Goal: Book appointment/travel/reservation

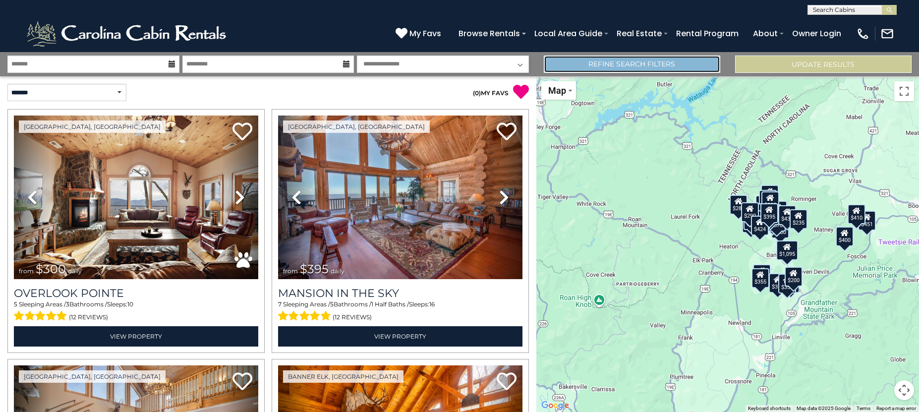
click at [683, 67] on link "Refine Search Filters" at bounding box center [632, 63] width 176 height 17
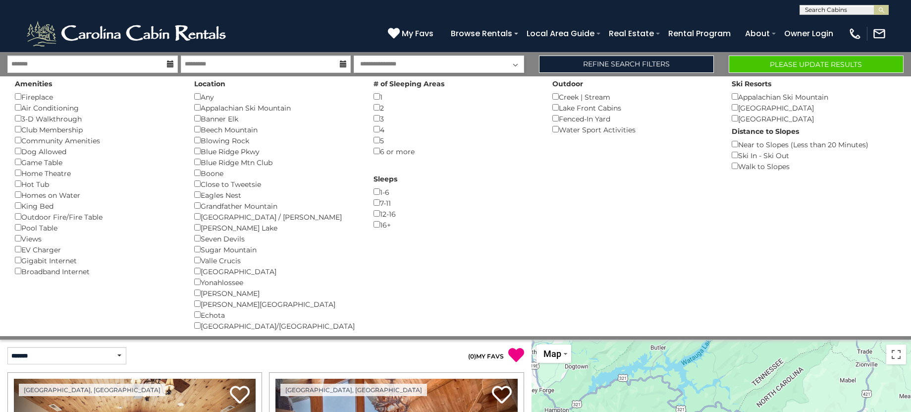
click at [378, 111] on div "2 ()" at bounding box center [456, 107] width 165 height 11
click at [830, 64] on button "Please Update Results" at bounding box center [816, 63] width 175 height 17
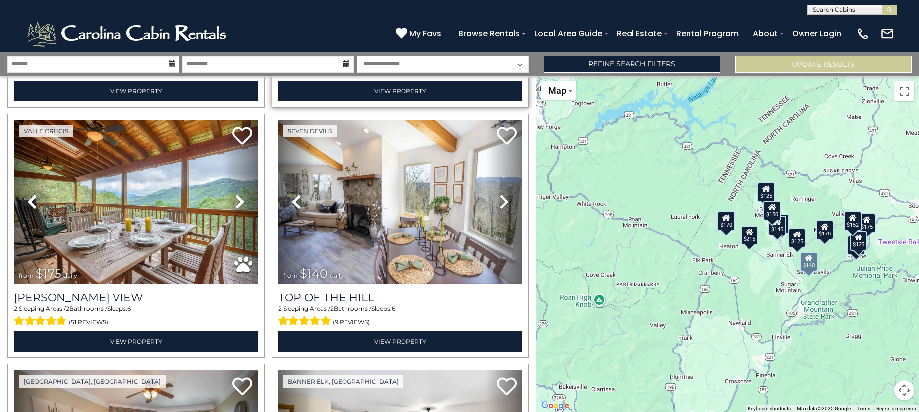
scroll to position [793, 0]
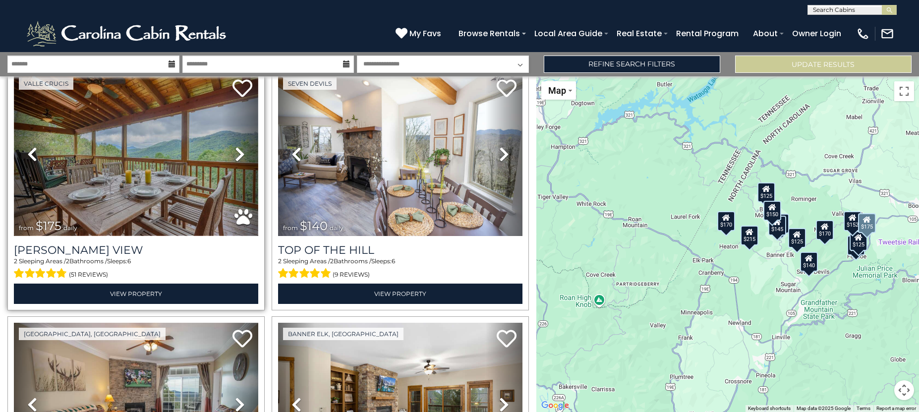
click at [186, 171] on img at bounding box center [136, 154] width 244 height 164
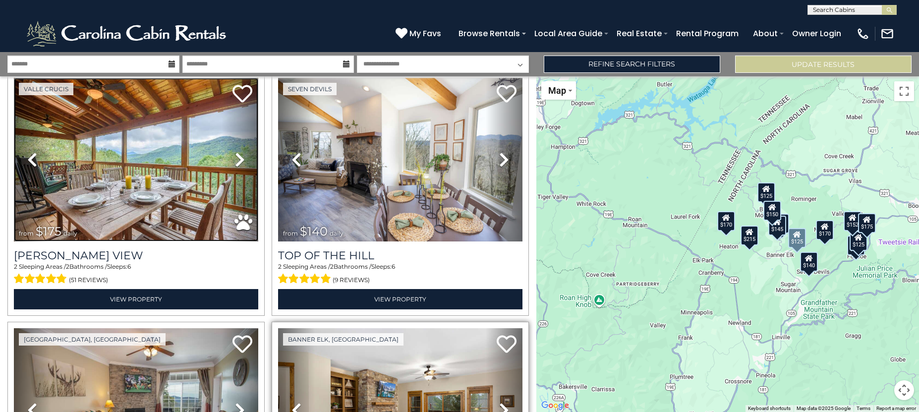
scroll to position [743, 0]
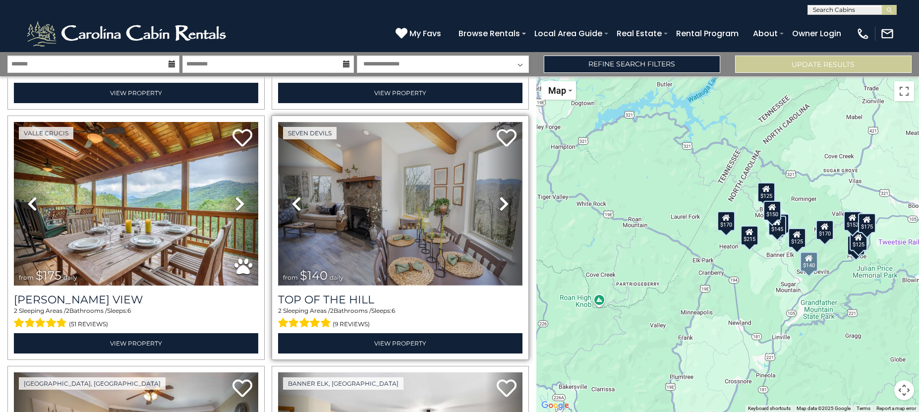
click at [412, 219] on img at bounding box center [400, 204] width 244 height 164
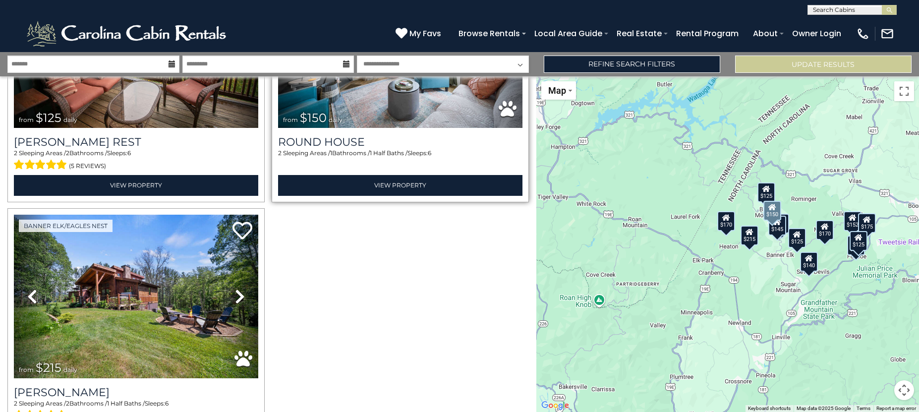
scroll to position [1437, 0]
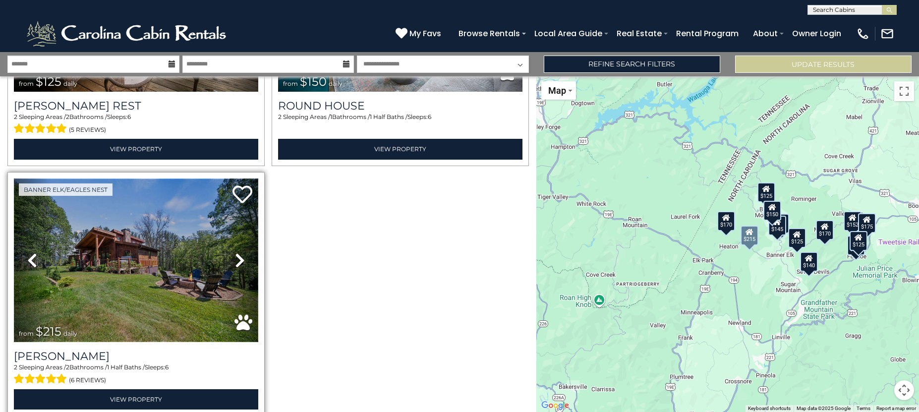
click at [147, 237] on img at bounding box center [136, 260] width 244 height 164
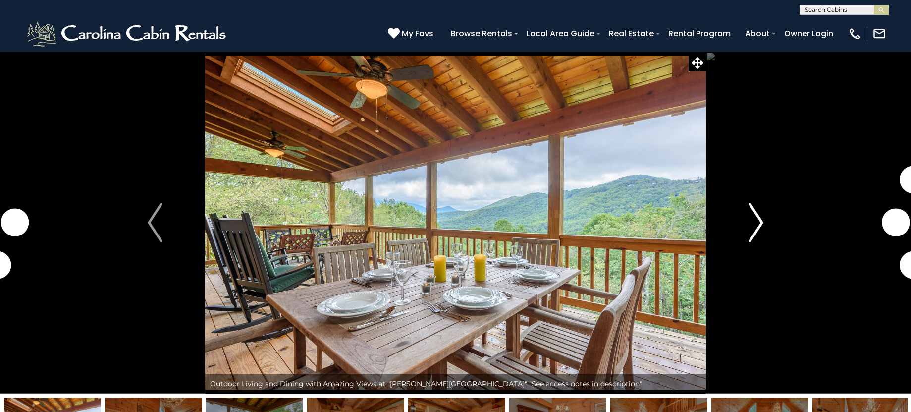
click at [764, 223] on img "Next" at bounding box center [756, 223] width 15 height 40
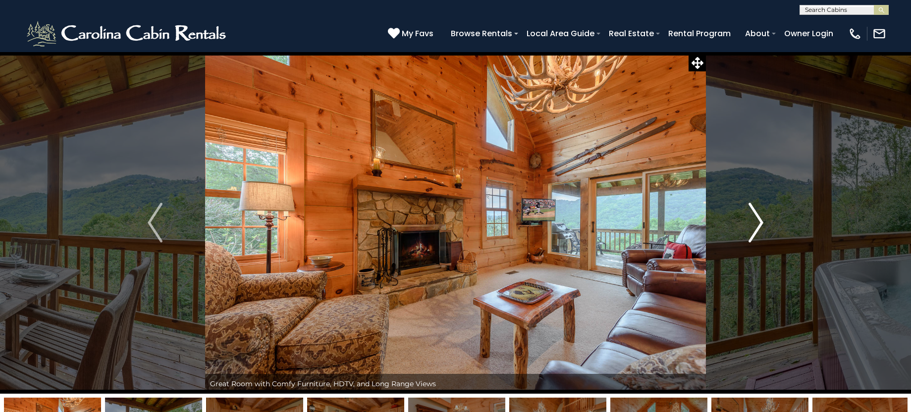
click at [764, 223] on img "Next" at bounding box center [756, 223] width 15 height 40
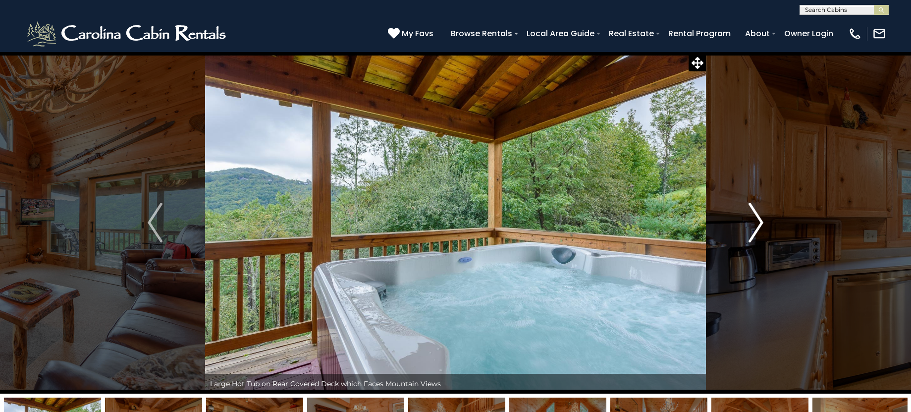
click at [764, 223] on img "Next" at bounding box center [756, 223] width 15 height 40
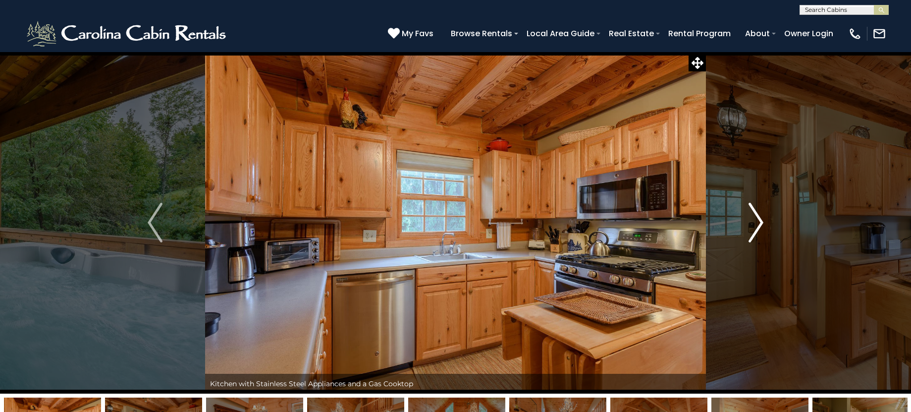
click at [764, 223] on img "Next" at bounding box center [756, 223] width 15 height 40
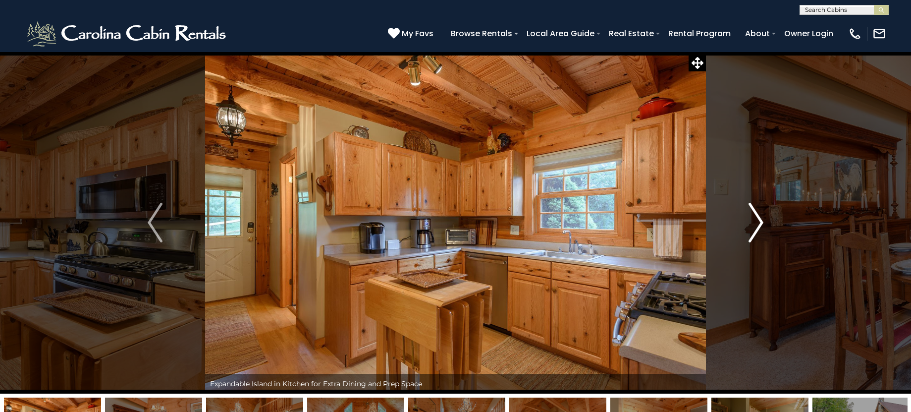
click at [764, 223] on img "Next" at bounding box center [756, 223] width 15 height 40
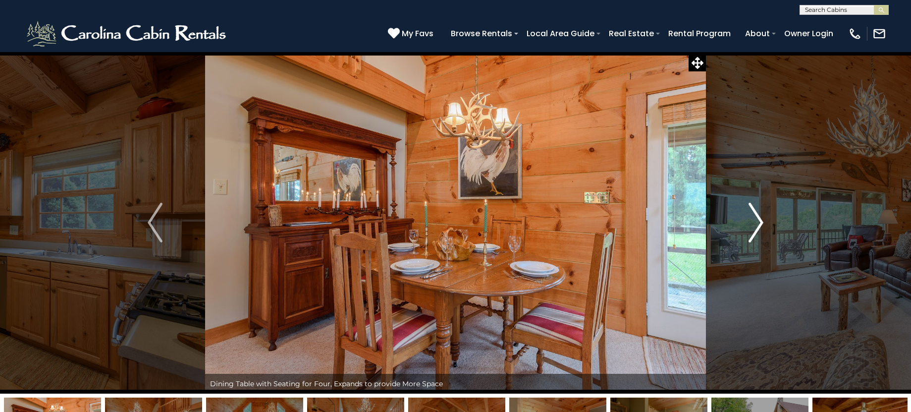
click at [764, 223] on img "Next" at bounding box center [756, 223] width 15 height 40
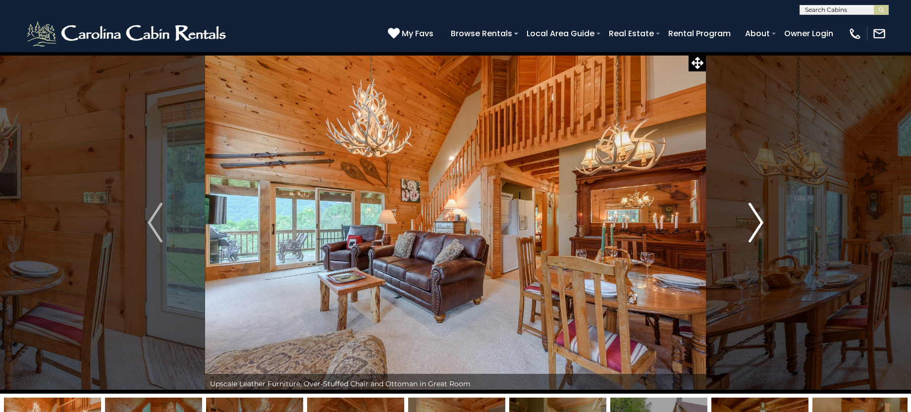
click at [764, 223] on img "Next" at bounding box center [756, 223] width 15 height 40
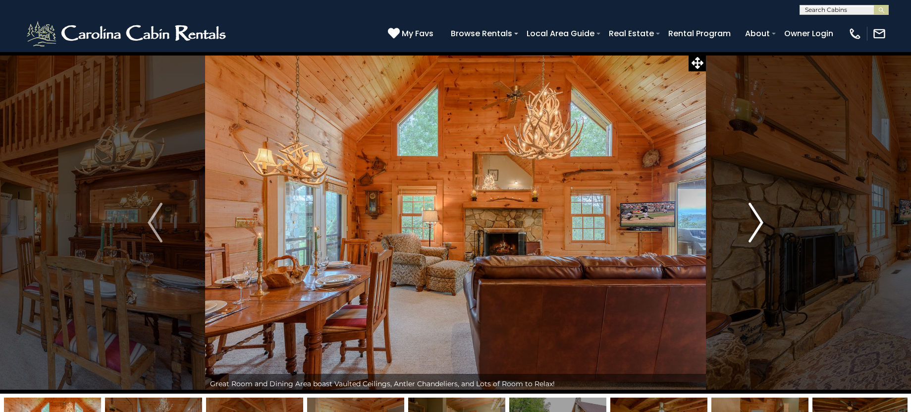
click at [764, 223] on img "Next" at bounding box center [756, 223] width 15 height 40
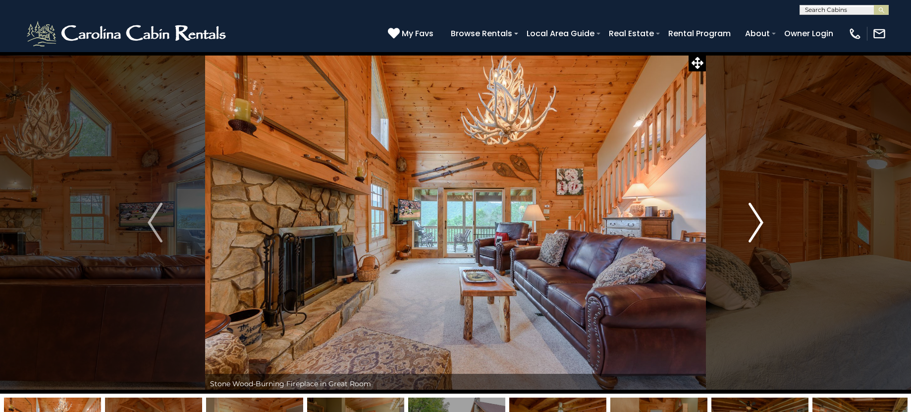
click at [764, 223] on img "Next" at bounding box center [756, 223] width 15 height 40
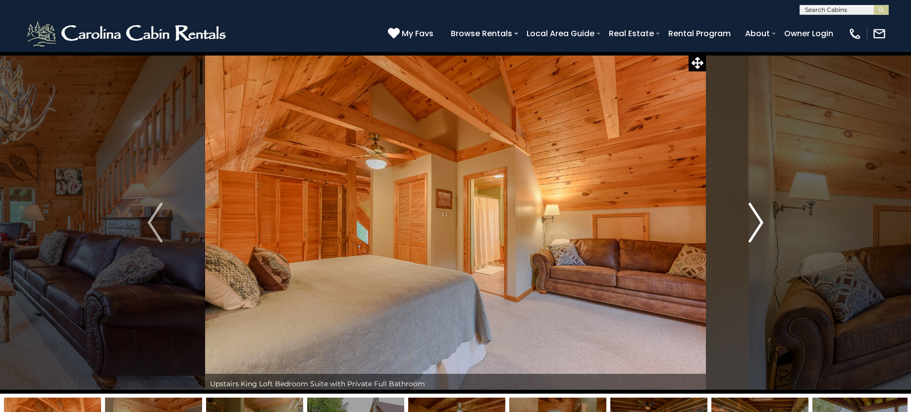
click at [764, 223] on img "Next" at bounding box center [756, 223] width 15 height 40
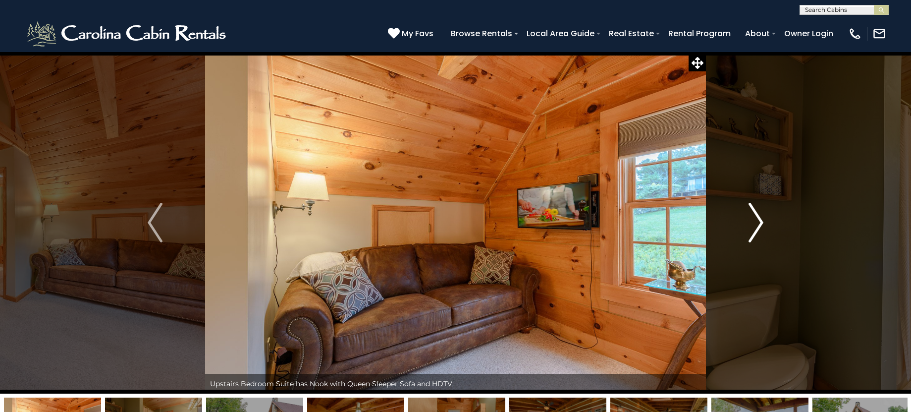
click at [764, 223] on img "Next" at bounding box center [756, 223] width 15 height 40
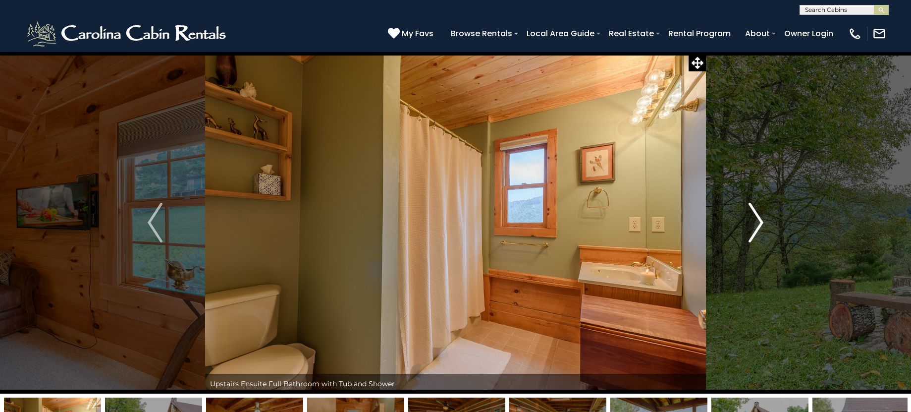
click at [764, 223] on img "Next" at bounding box center [756, 223] width 15 height 40
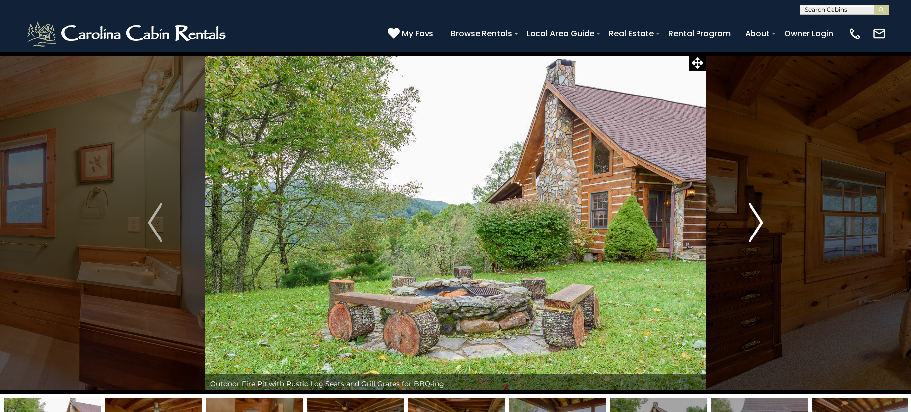
click at [764, 223] on img "Next" at bounding box center [756, 223] width 15 height 40
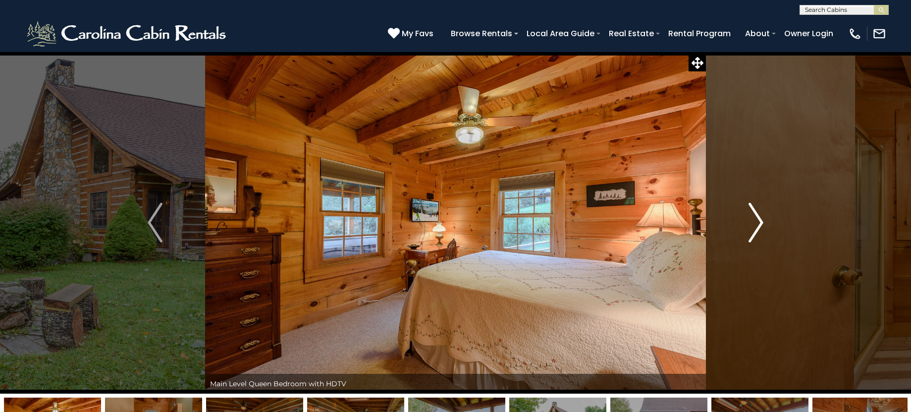
click at [764, 223] on img "Next" at bounding box center [756, 223] width 15 height 40
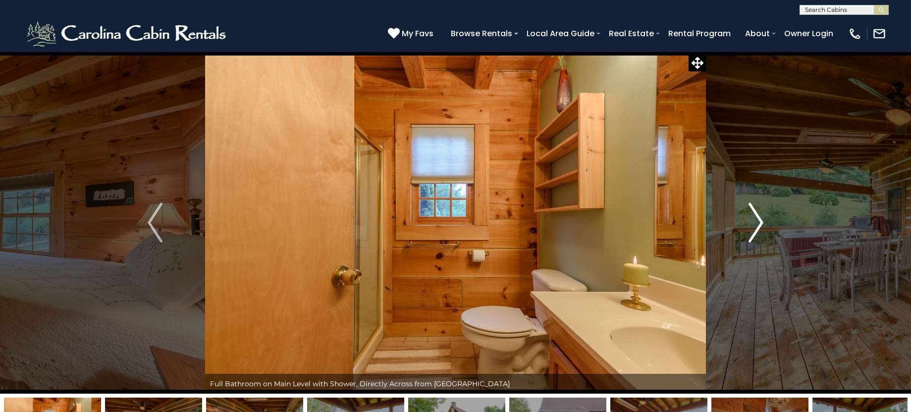
click at [762, 223] on img "Next" at bounding box center [756, 223] width 15 height 40
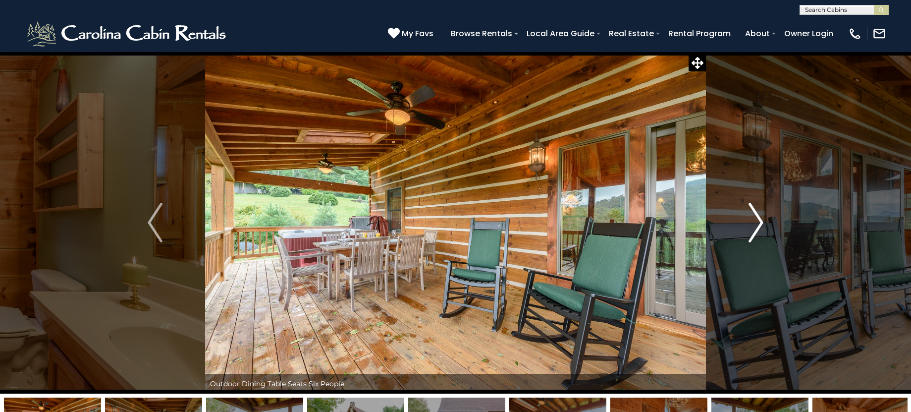
click at [762, 223] on img "Next" at bounding box center [756, 223] width 15 height 40
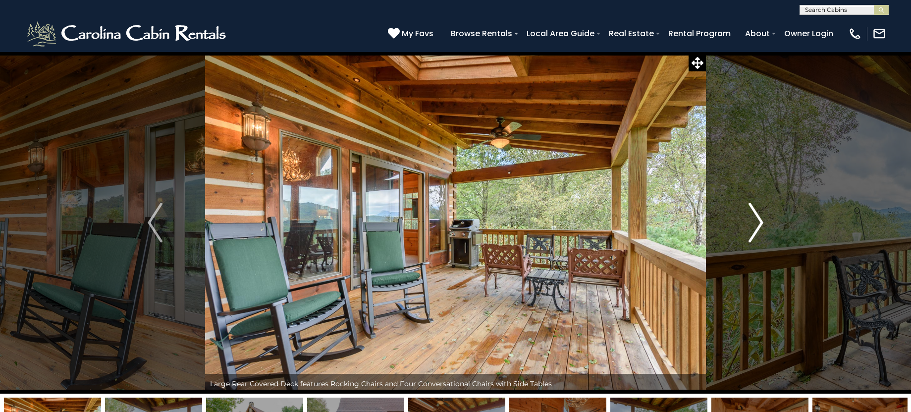
click at [762, 223] on img "Next" at bounding box center [756, 223] width 15 height 40
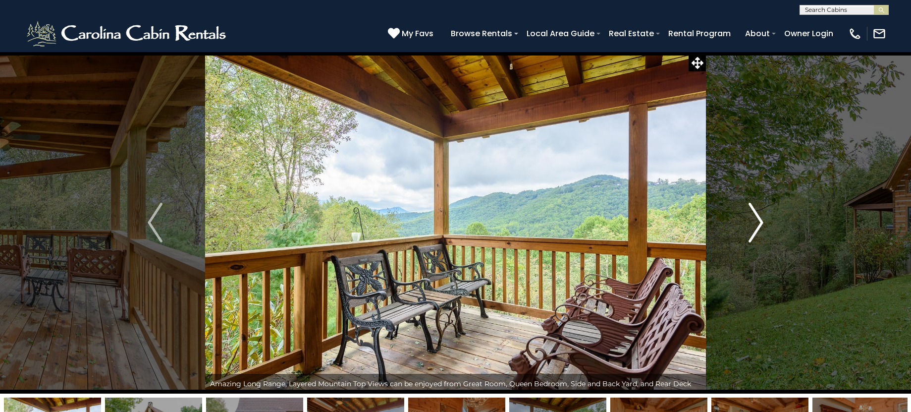
click at [762, 223] on img "Next" at bounding box center [756, 223] width 15 height 40
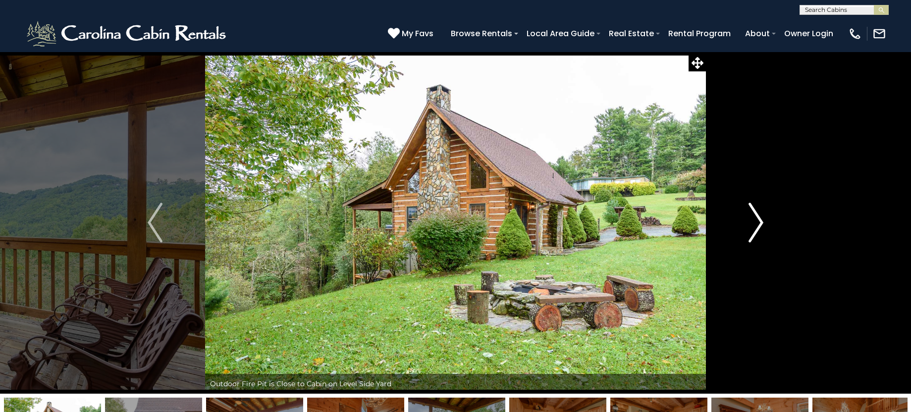
click at [762, 223] on img "Next" at bounding box center [756, 223] width 15 height 40
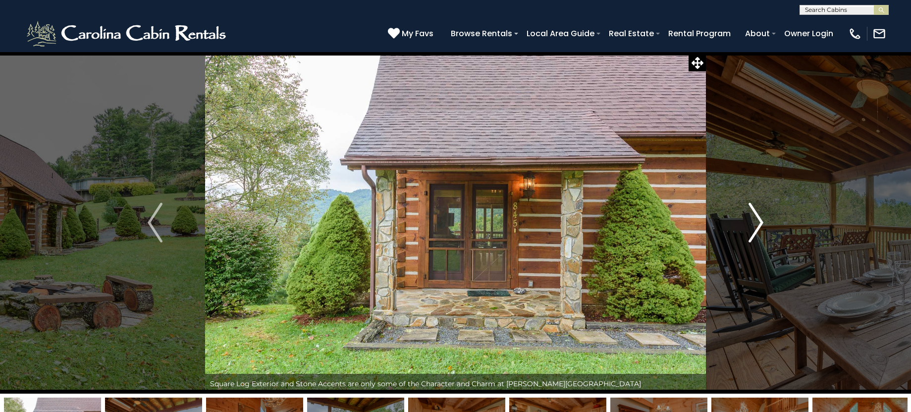
click at [762, 223] on img "Next" at bounding box center [756, 223] width 15 height 40
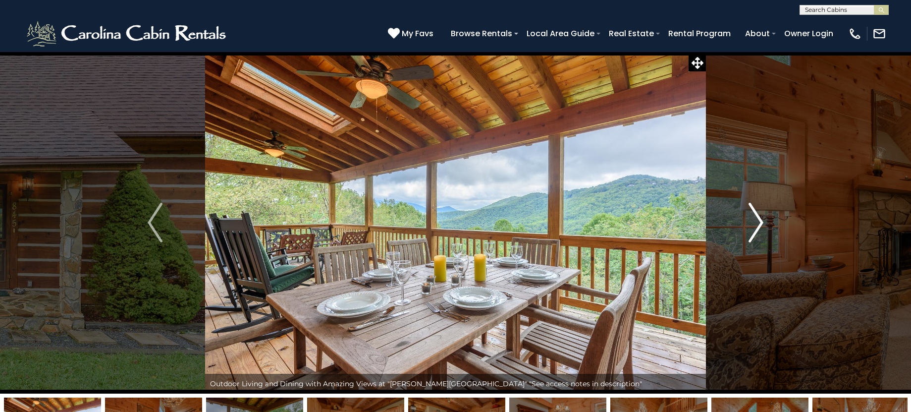
click at [762, 223] on img "Next" at bounding box center [756, 223] width 15 height 40
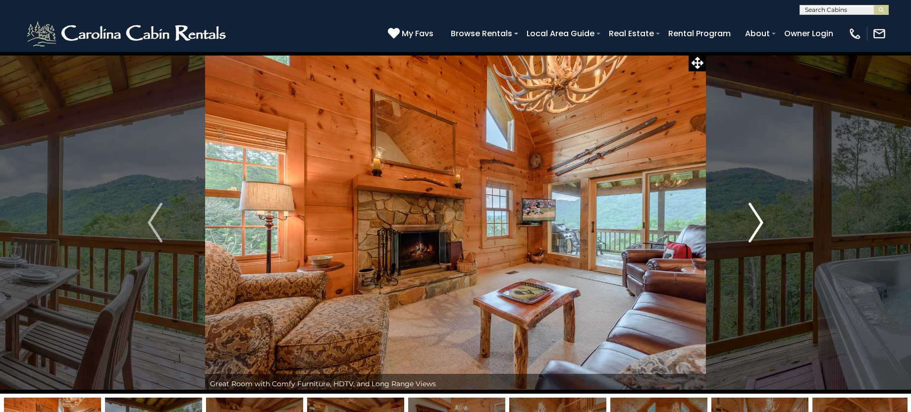
click at [762, 223] on img "Next" at bounding box center [756, 223] width 15 height 40
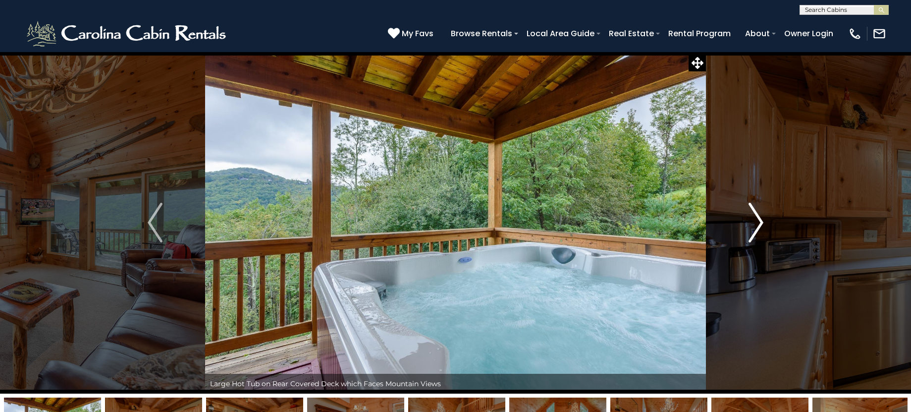
click at [762, 223] on img "Next" at bounding box center [756, 223] width 15 height 40
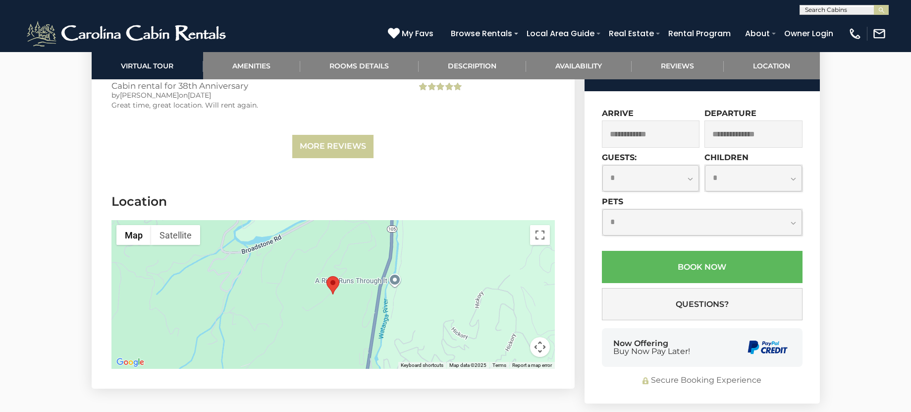
scroll to position [2322, 0]
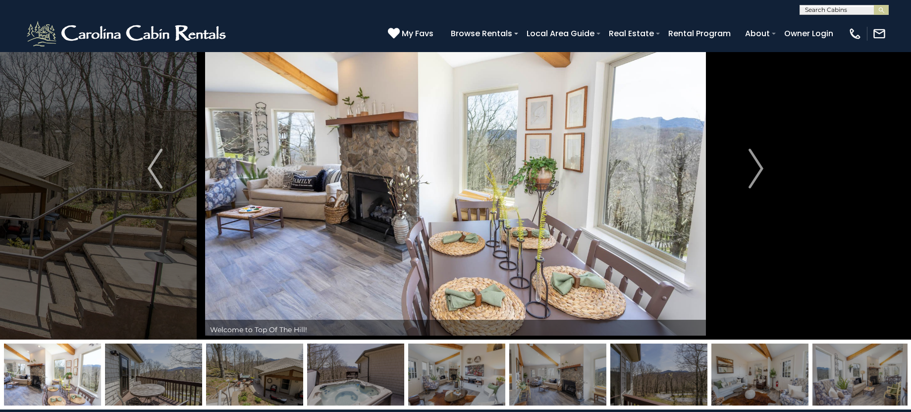
scroll to position [50, 0]
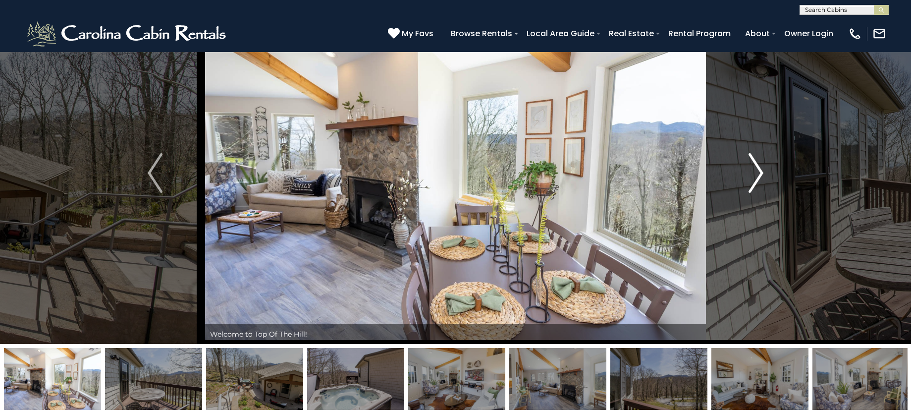
click at [761, 177] on img "Next" at bounding box center [756, 173] width 15 height 40
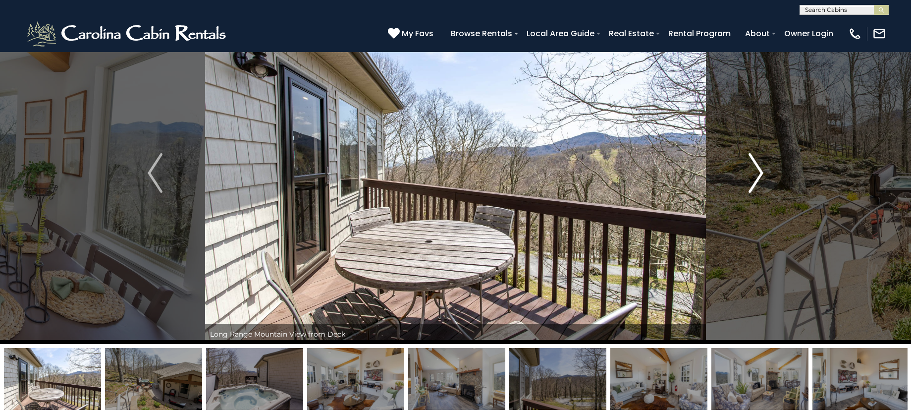
click at [761, 177] on img "Next" at bounding box center [756, 173] width 15 height 40
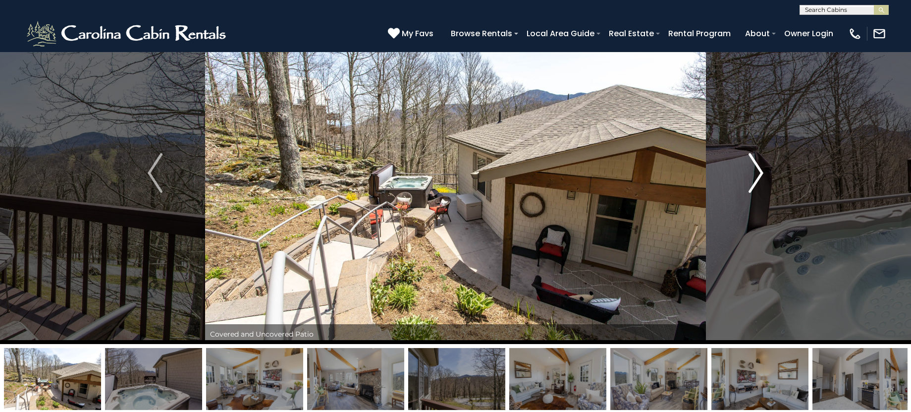
click at [761, 177] on img "Next" at bounding box center [756, 173] width 15 height 40
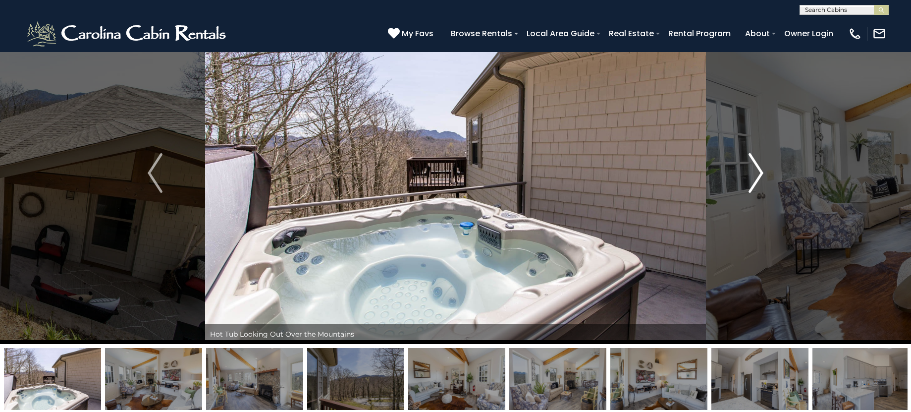
click at [761, 177] on img "Next" at bounding box center [756, 173] width 15 height 40
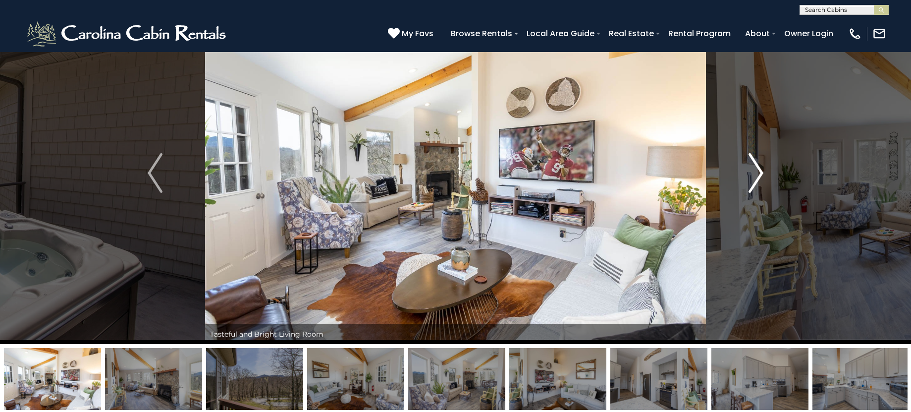
click at [760, 178] on img "Next" at bounding box center [756, 173] width 15 height 40
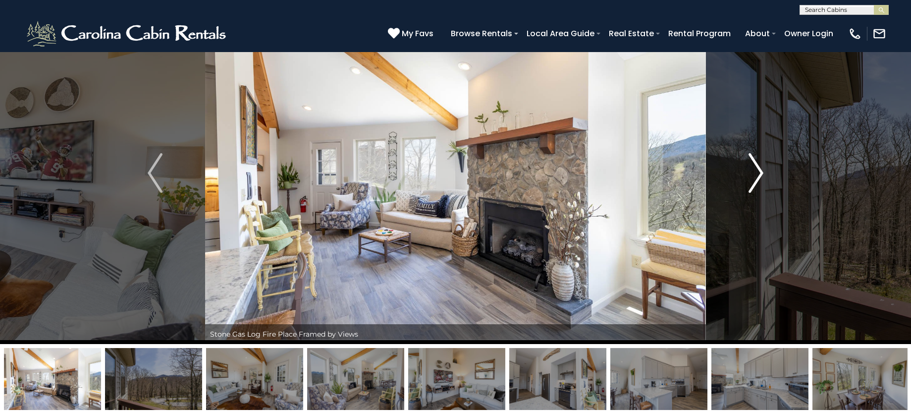
click at [760, 178] on img "Next" at bounding box center [756, 173] width 15 height 40
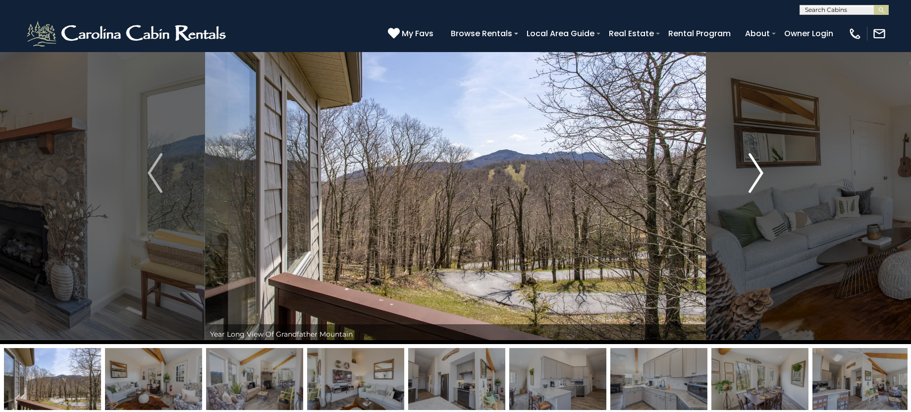
click at [760, 178] on img "Next" at bounding box center [756, 173] width 15 height 40
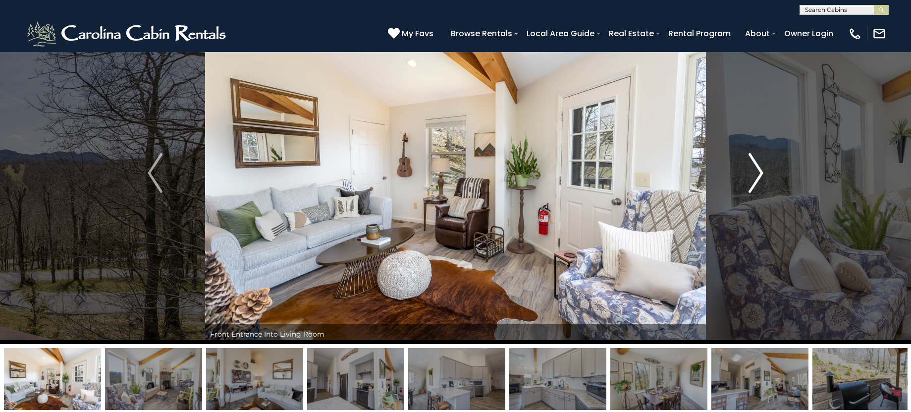
click at [760, 178] on img "Next" at bounding box center [756, 173] width 15 height 40
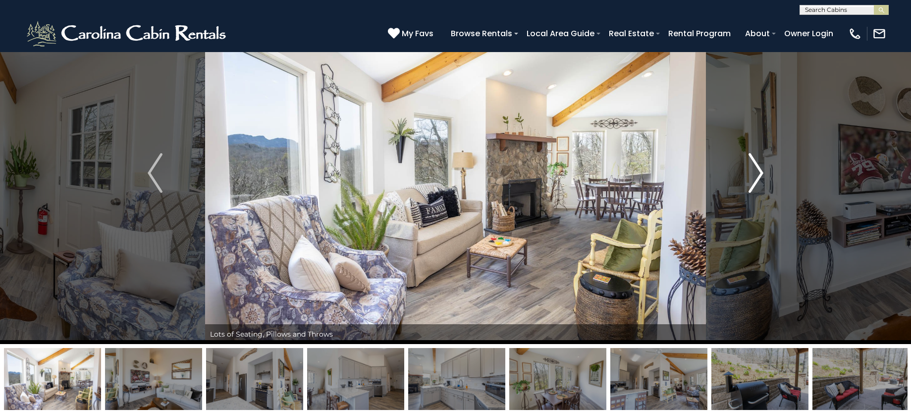
click at [760, 178] on img "Next" at bounding box center [756, 173] width 15 height 40
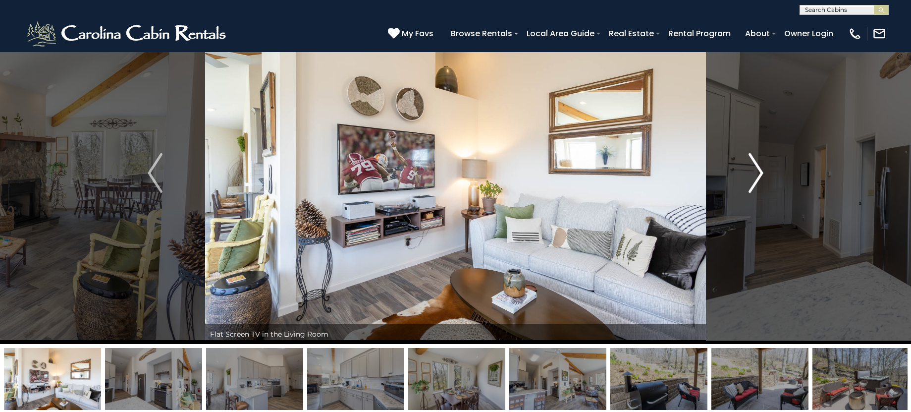
click at [760, 178] on img "Next" at bounding box center [756, 173] width 15 height 40
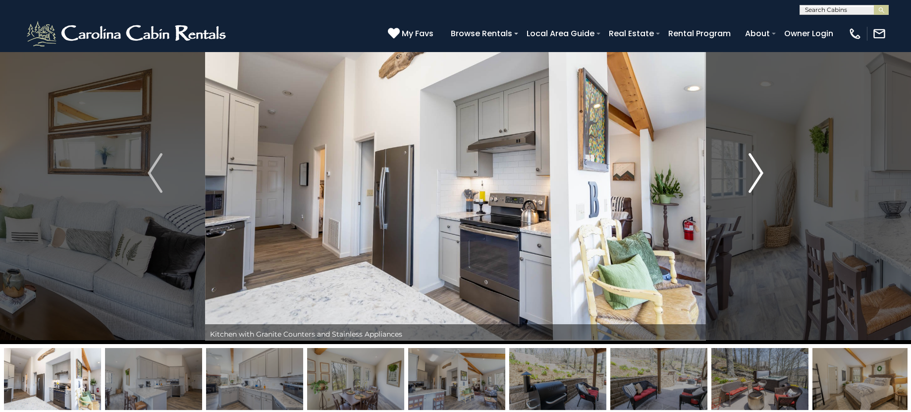
click at [759, 179] on img "Next" at bounding box center [756, 173] width 15 height 40
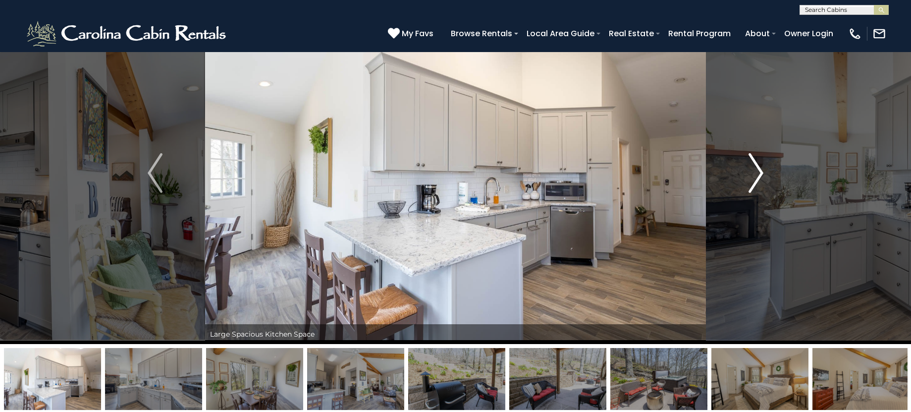
click at [755, 176] on img "Next" at bounding box center [756, 173] width 15 height 40
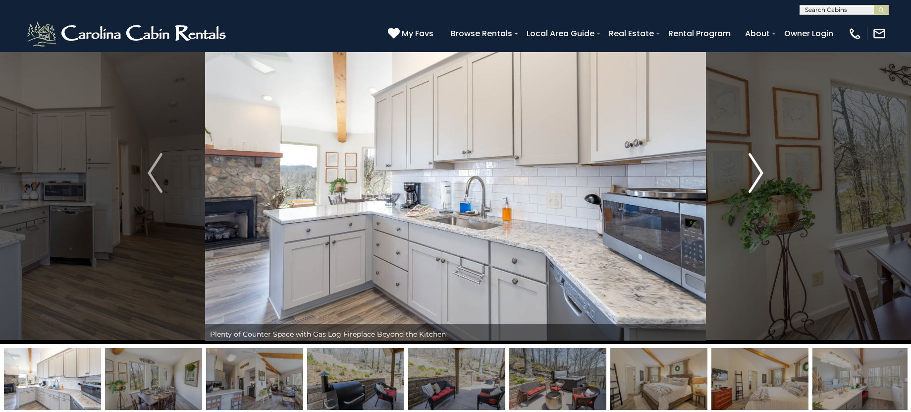
click at [754, 178] on img "Next" at bounding box center [756, 173] width 15 height 40
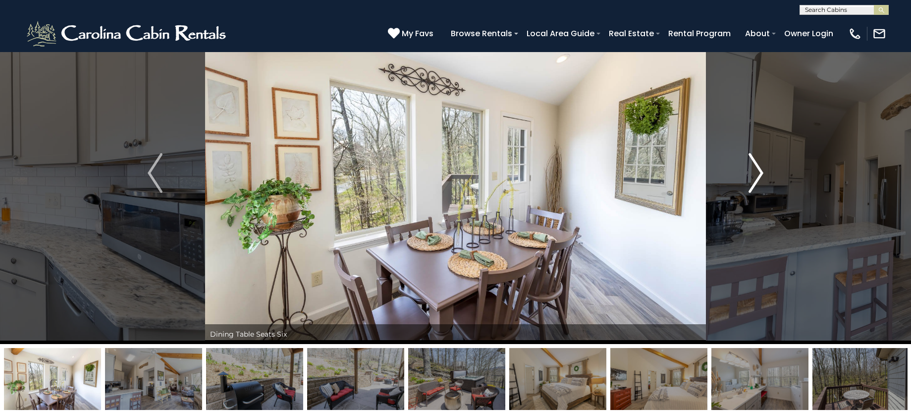
click at [754, 179] on img "Next" at bounding box center [756, 173] width 15 height 40
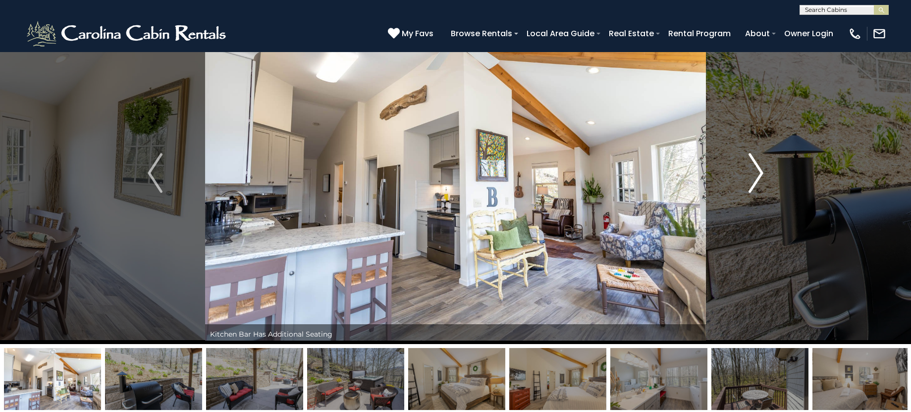
click at [754, 179] on img "Next" at bounding box center [756, 173] width 15 height 40
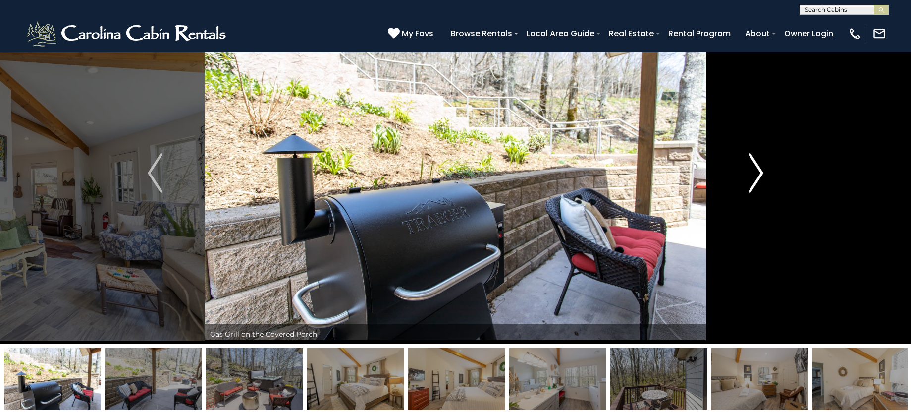
click at [758, 178] on img "Next" at bounding box center [756, 173] width 15 height 40
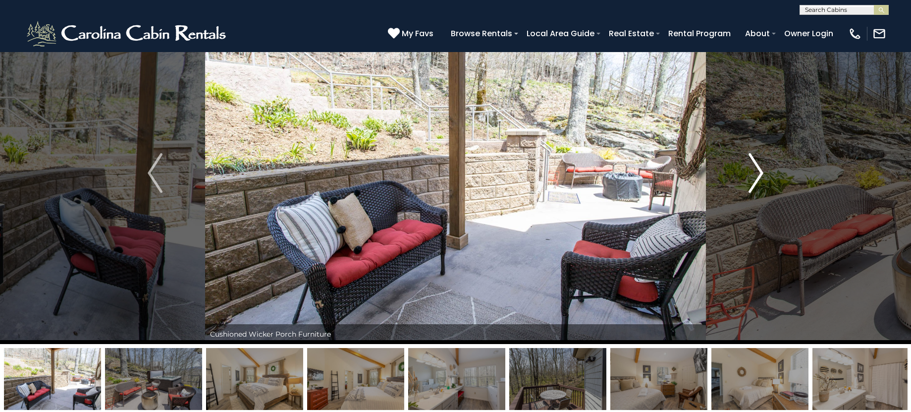
click at [758, 178] on img "Next" at bounding box center [756, 173] width 15 height 40
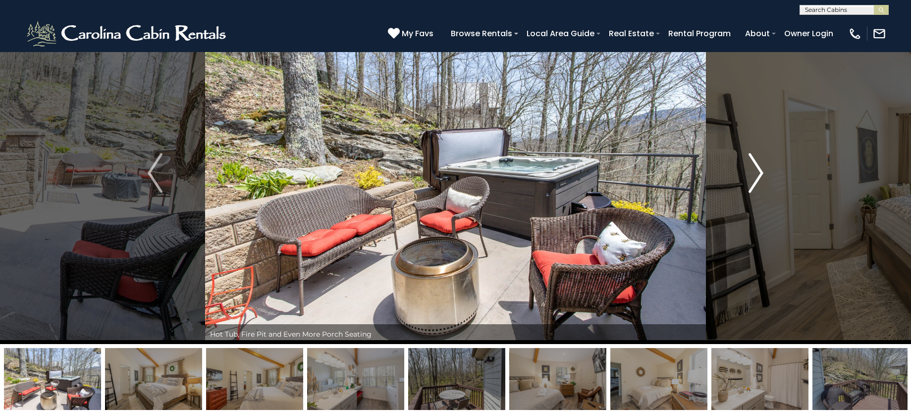
click at [758, 179] on img "Next" at bounding box center [756, 173] width 15 height 40
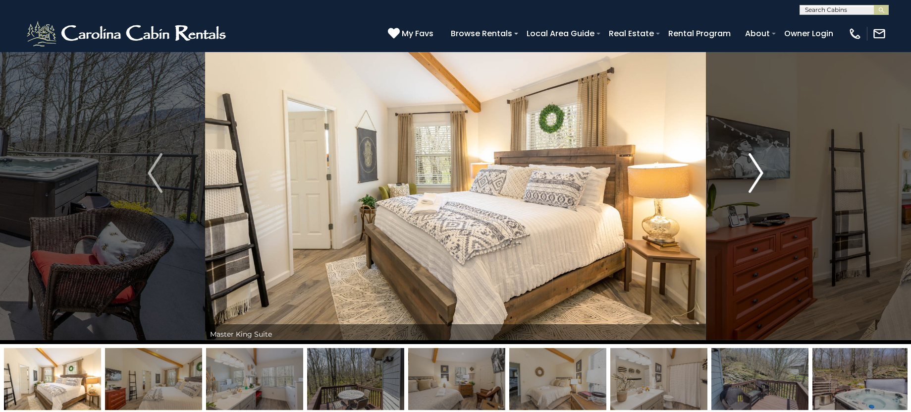
click at [758, 179] on img "Next" at bounding box center [756, 173] width 15 height 40
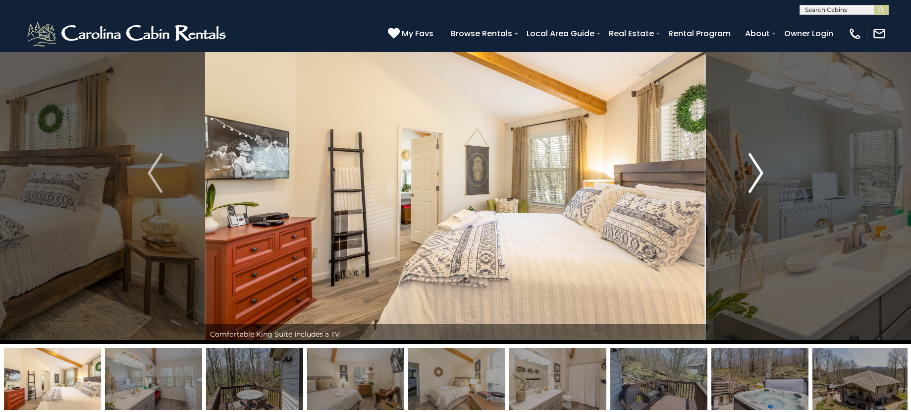
click at [758, 179] on img "Next" at bounding box center [756, 173] width 15 height 40
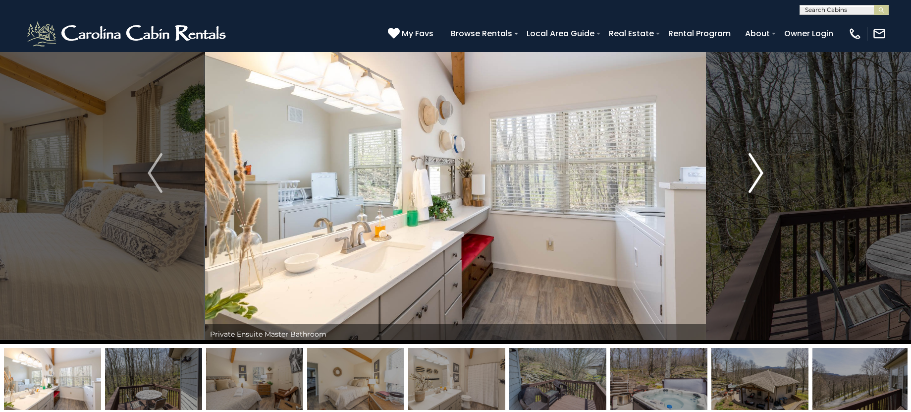
click at [756, 182] on img "Next" at bounding box center [756, 173] width 15 height 40
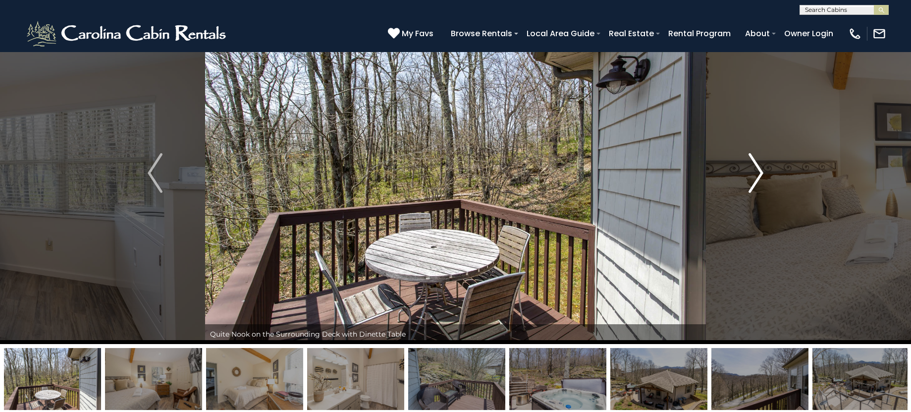
click at [756, 182] on img "Next" at bounding box center [756, 173] width 15 height 40
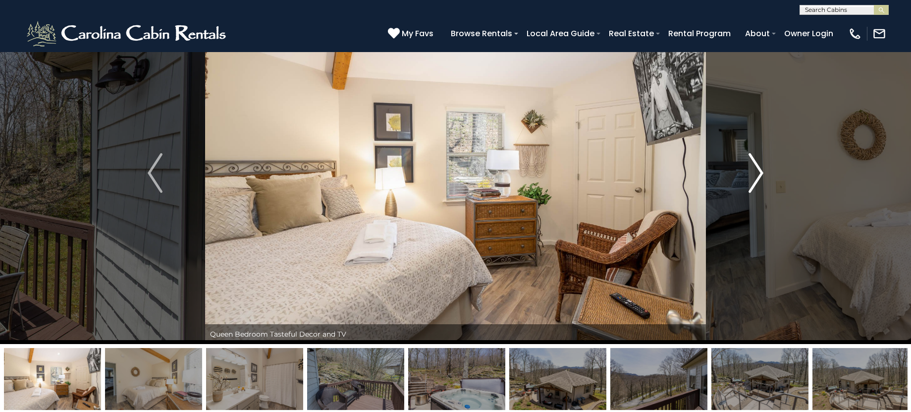
click at [756, 182] on img "Next" at bounding box center [756, 173] width 15 height 40
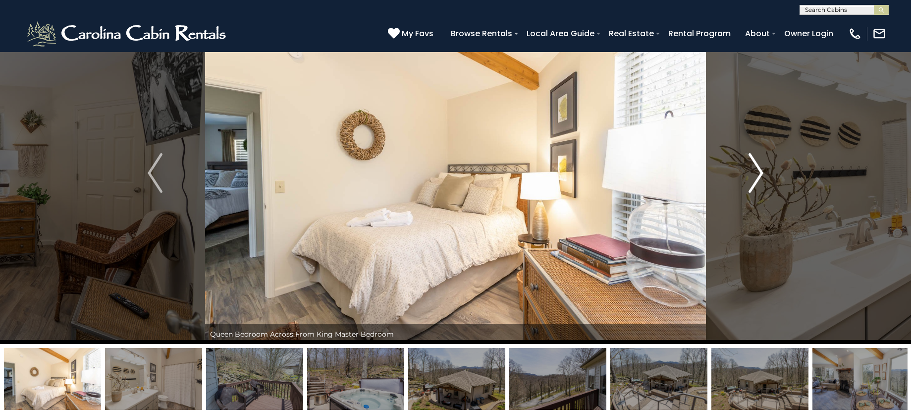
click at [756, 182] on img "Next" at bounding box center [756, 173] width 15 height 40
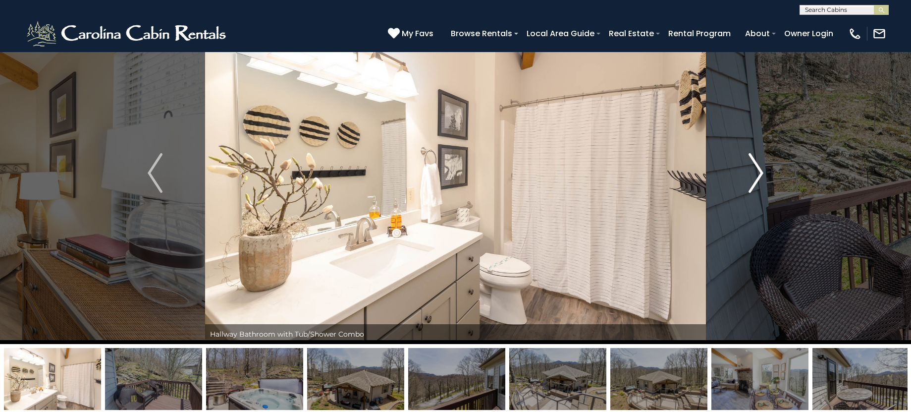
click at [756, 182] on img "Next" at bounding box center [756, 173] width 15 height 40
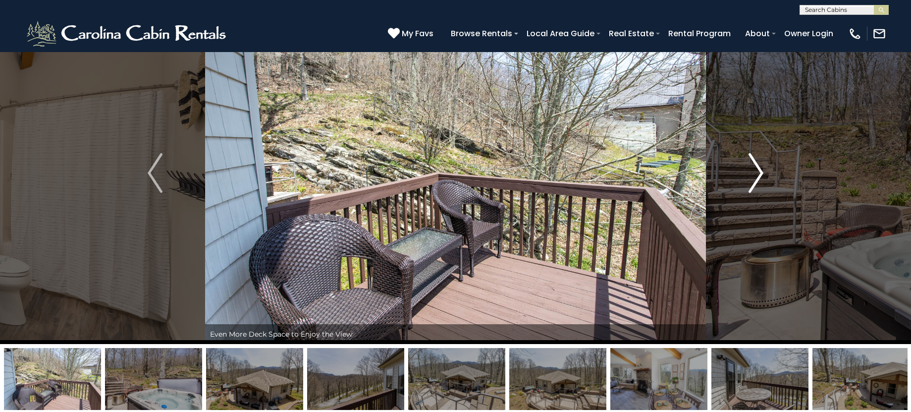
click at [756, 182] on img "Next" at bounding box center [756, 173] width 15 height 40
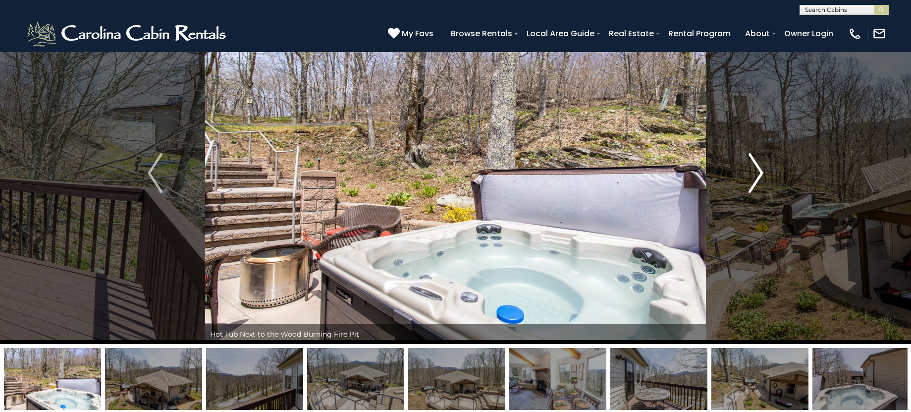
click at [756, 182] on img "Next" at bounding box center [756, 173] width 15 height 40
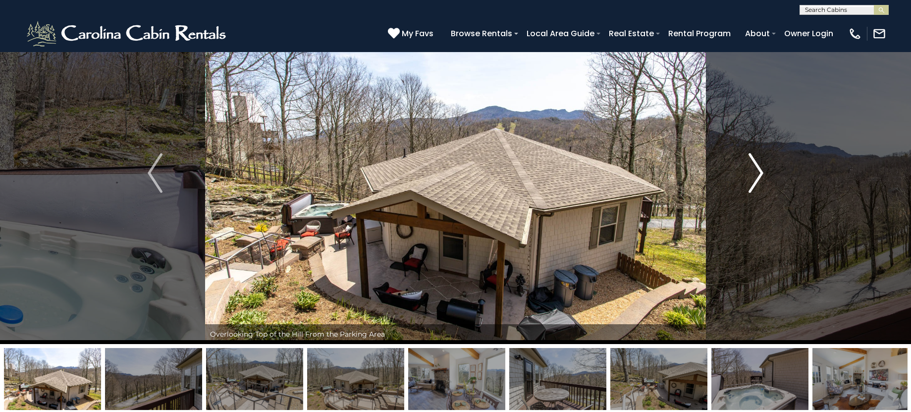
click at [756, 182] on img "Next" at bounding box center [756, 173] width 15 height 40
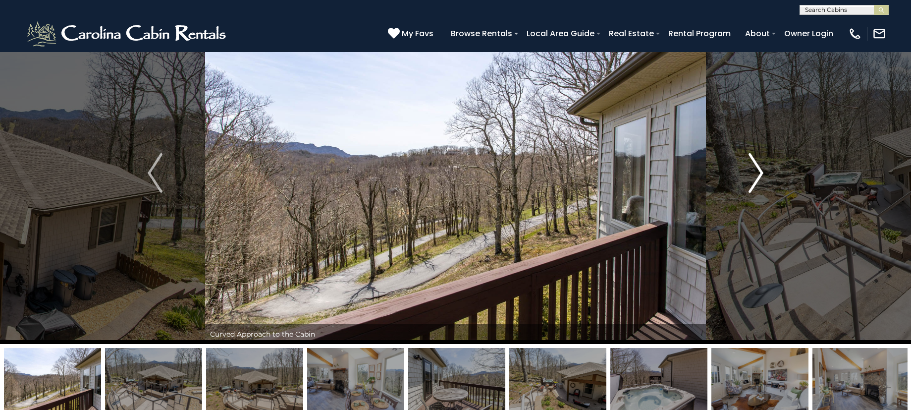
click at [756, 182] on img "Next" at bounding box center [756, 173] width 15 height 40
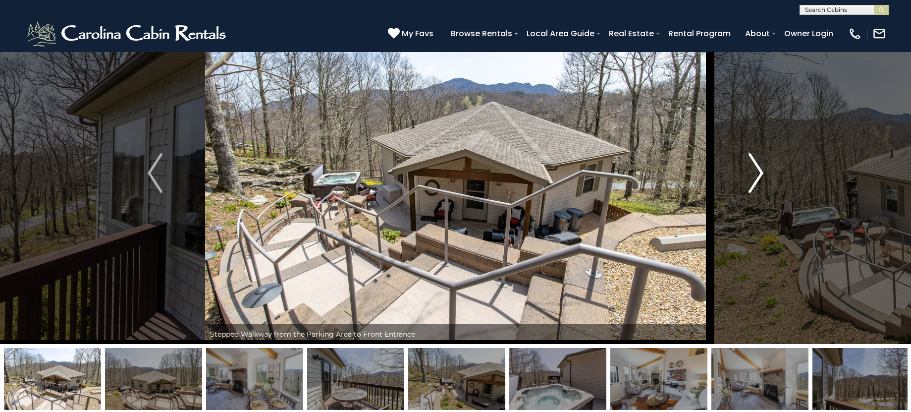
click at [756, 182] on img "Next" at bounding box center [756, 173] width 15 height 40
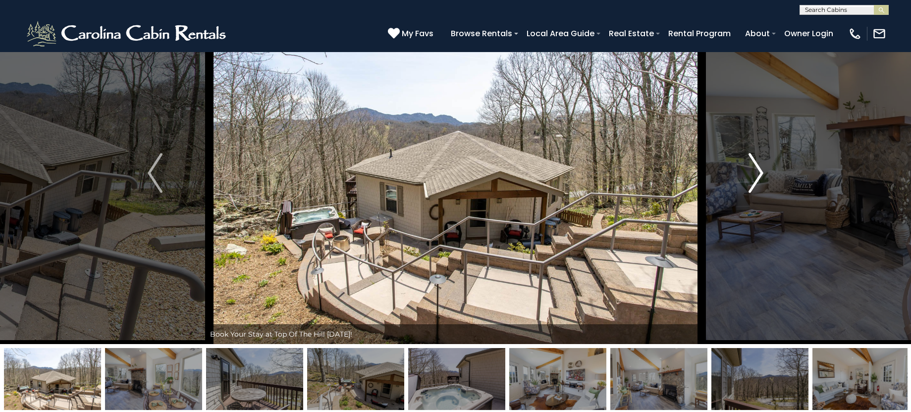
click at [755, 184] on img "Next" at bounding box center [756, 173] width 15 height 40
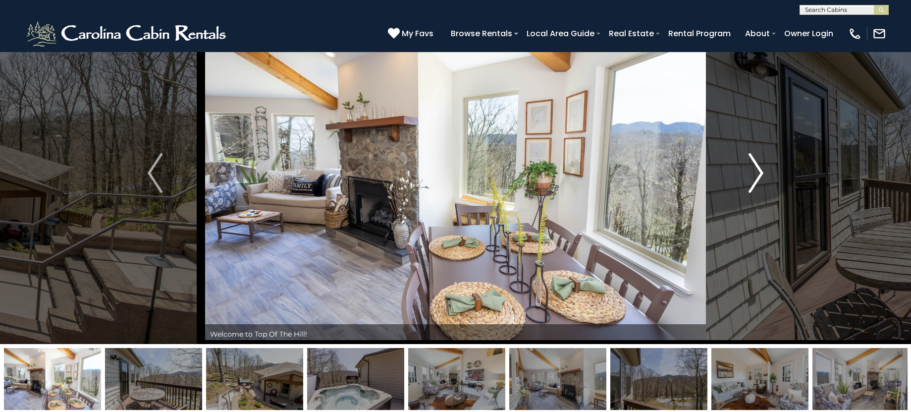
click at [755, 184] on img "Next" at bounding box center [756, 173] width 15 height 40
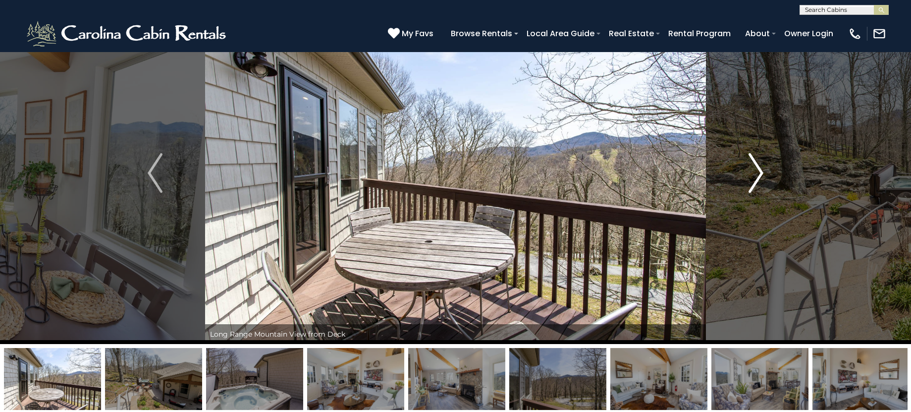
click at [755, 184] on img "Next" at bounding box center [756, 173] width 15 height 40
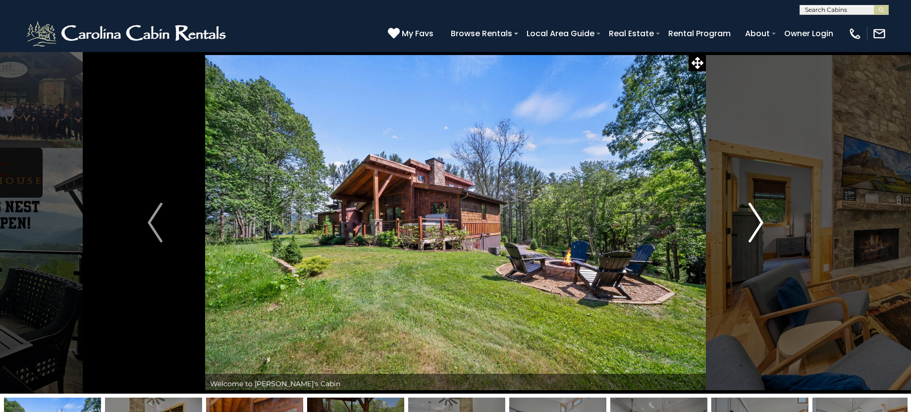
click at [757, 223] on img "Next" at bounding box center [756, 223] width 15 height 40
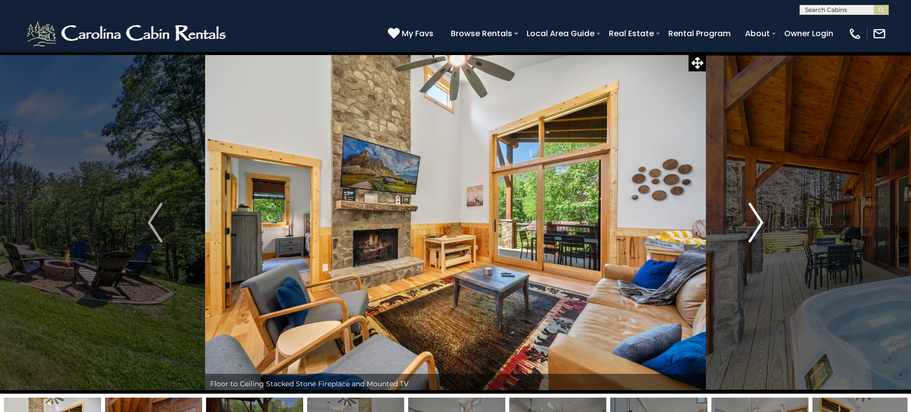
click at [757, 223] on img "Next" at bounding box center [756, 223] width 15 height 40
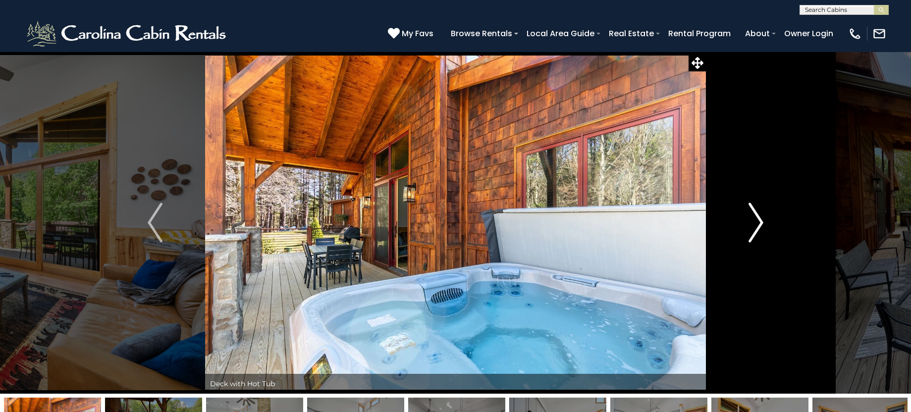
click at [757, 223] on img "Next" at bounding box center [756, 223] width 15 height 40
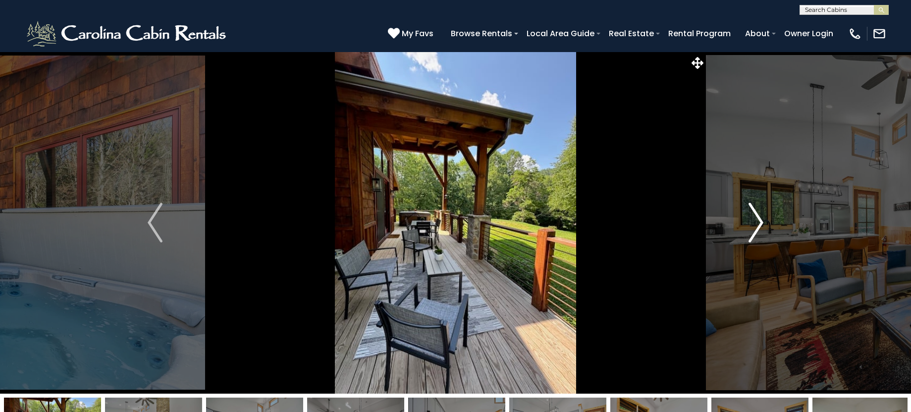
click at [757, 223] on img "Next" at bounding box center [756, 223] width 15 height 40
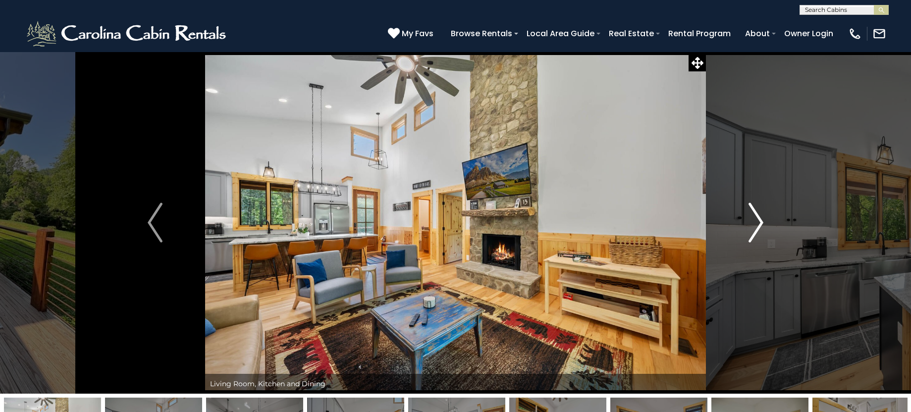
click at [757, 223] on img "Next" at bounding box center [756, 223] width 15 height 40
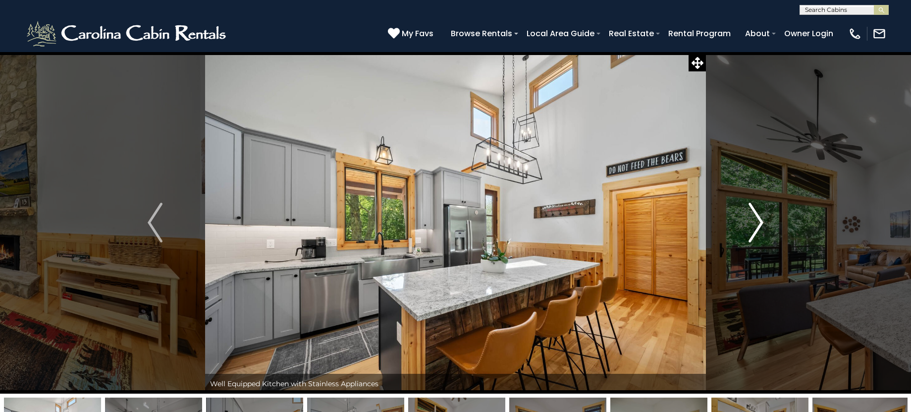
click at [757, 223] on img "Next" at bounding box center [756, 223] width 15 height 40
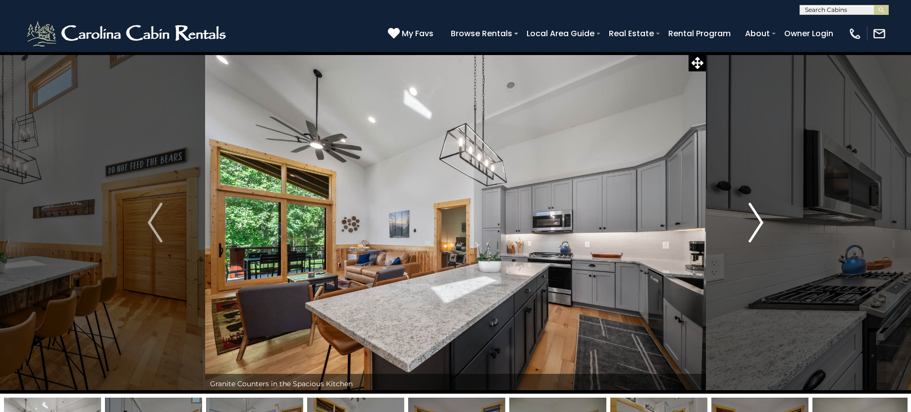
click at [757, 223] on img "Next" at bounding box center [756, 223] width 15 height 40
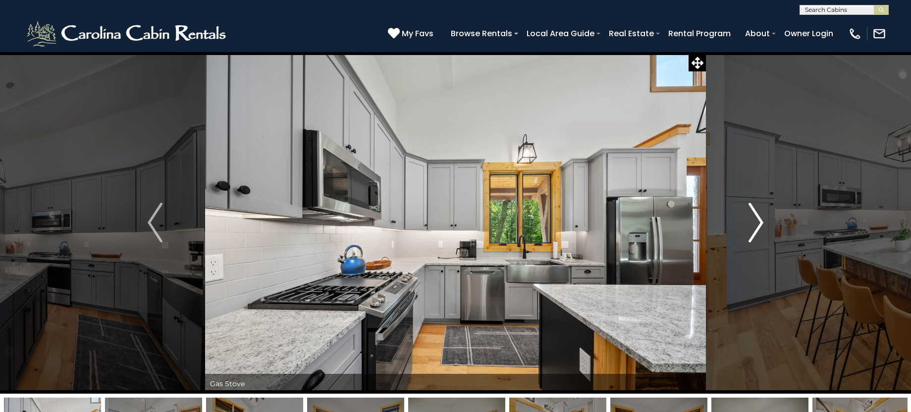
click at [757, 223] on img "Next" at bounding box center [756, 223] width 15 height 40
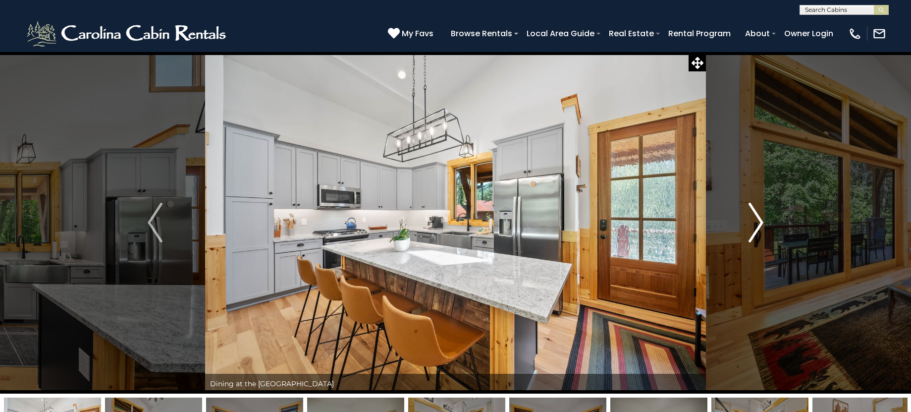
click at [757, 223] on img "Next" at bounding box center [756, 223] width 15 height 40
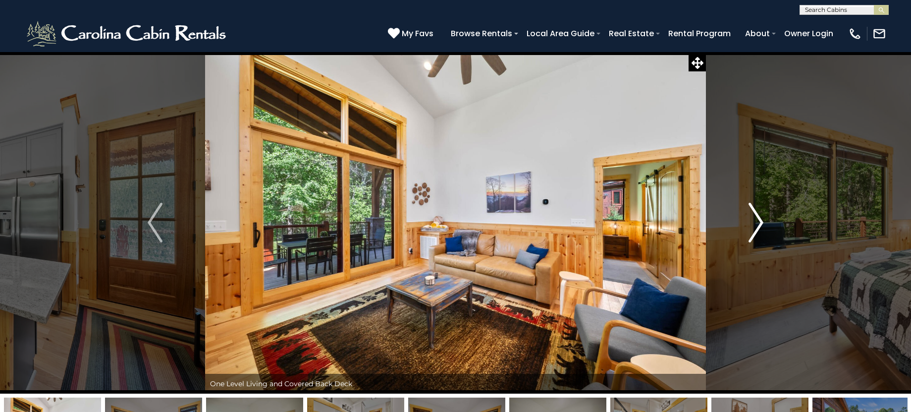
click at [757, 223] on img "Next" at bounding box center [756, 223] width 15 height 40
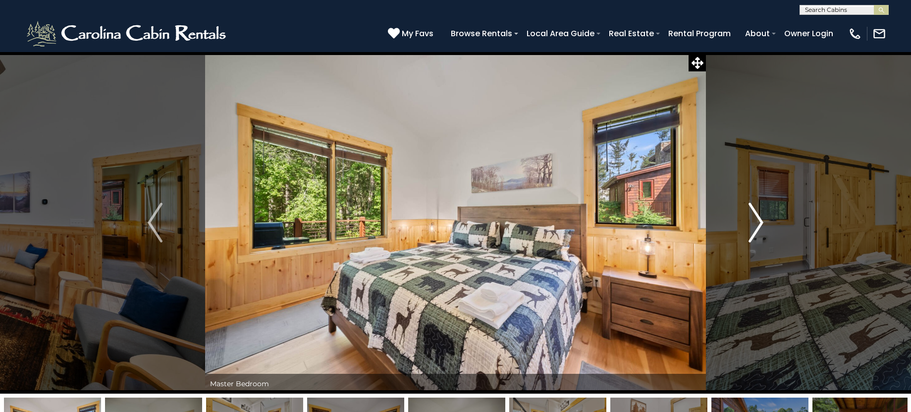
click at [757, 223] on img "Next" at bounding box center [756, 223] width 15 height 40
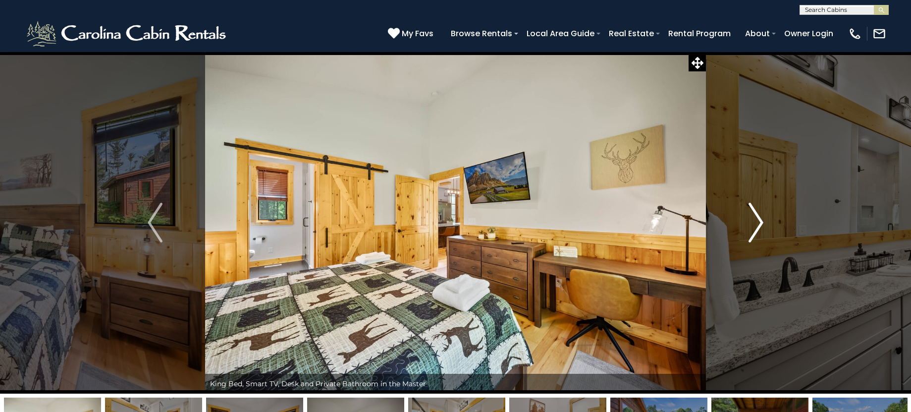
click at [757, 223] on img "Next" at bounding box center [756, 223] width 15 height 40
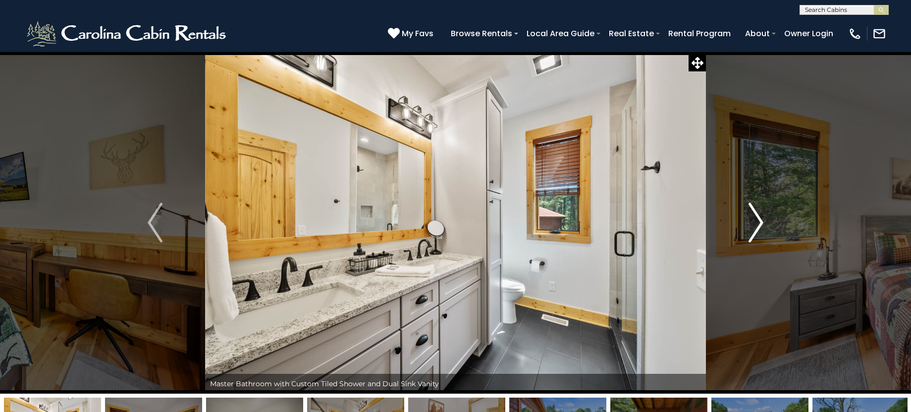
click at [757, 223] on img "Next" at bounding box center [756, 223] width 15 height 40
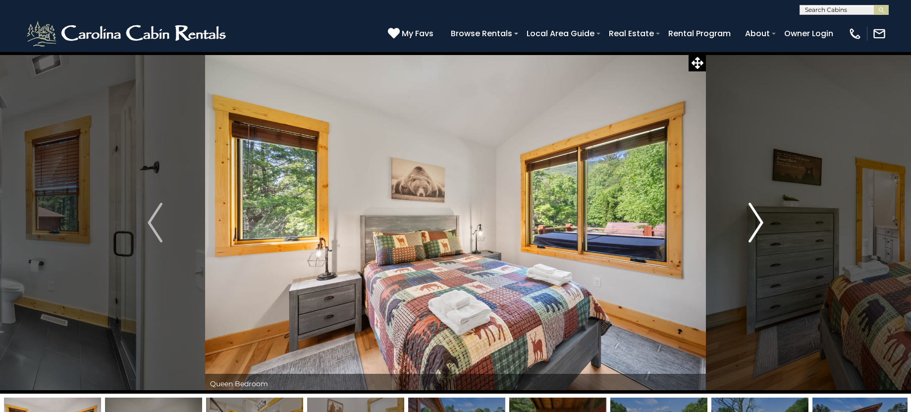
click at [757, 223] on img "Next" at bounding box center [756, 223] width 15 height 40
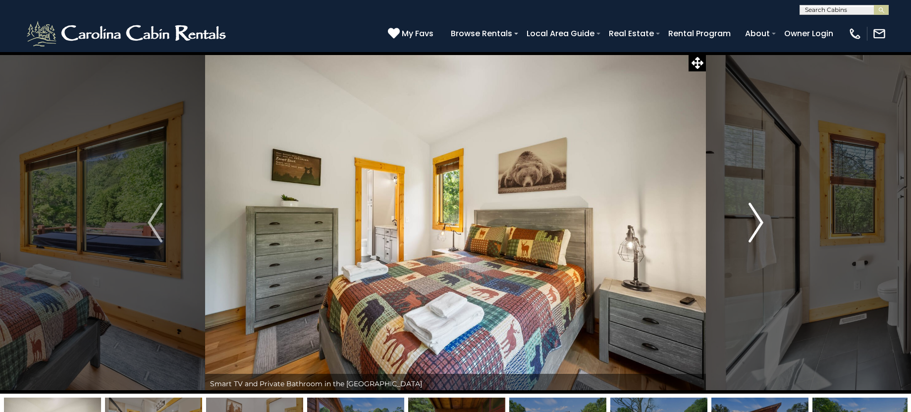
click at [757, 223] on img "Next" at bounding box center [756, 223] width 15 height 40
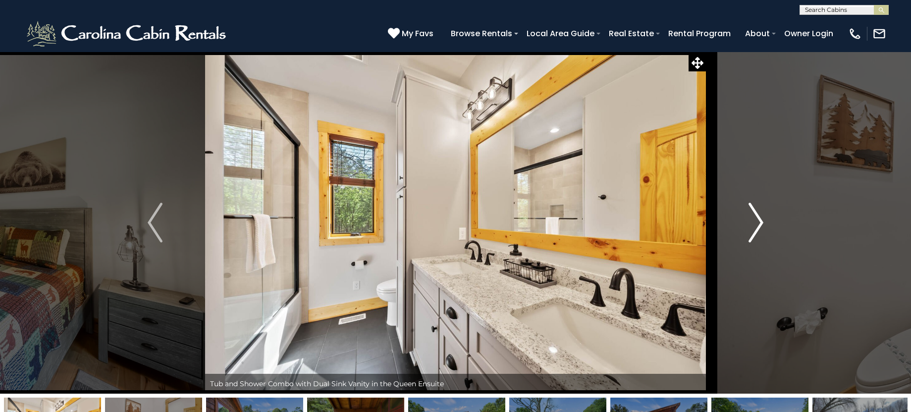
click at [757, 223] on img "Next" at bounding box center [756, 223] width 15 height 40
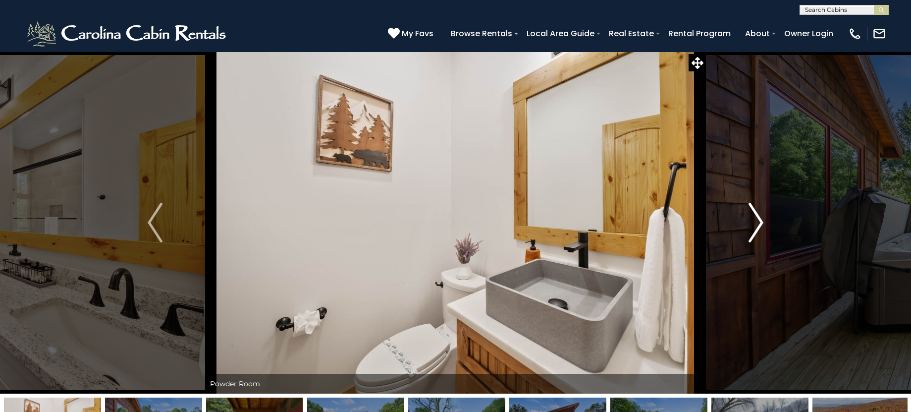
click at [757, 223] on img "Next" at bounding box center [756, 223] width 15 height 40
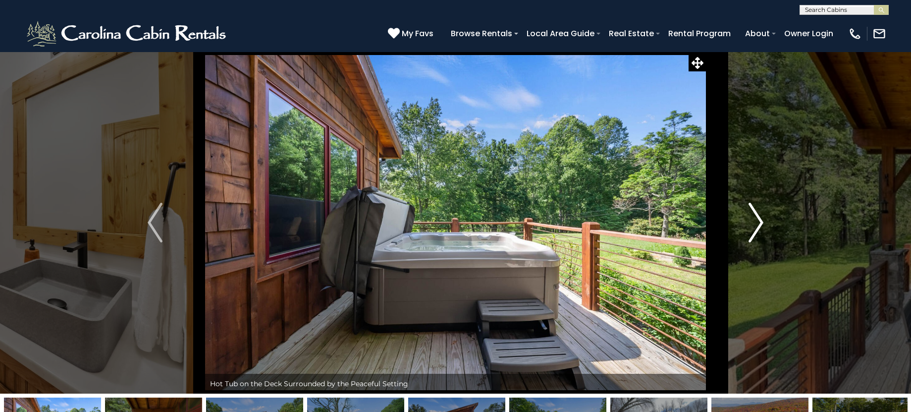
click at [757, 223] on img "Next" at bounding box center [756, 223] width 15 height 40
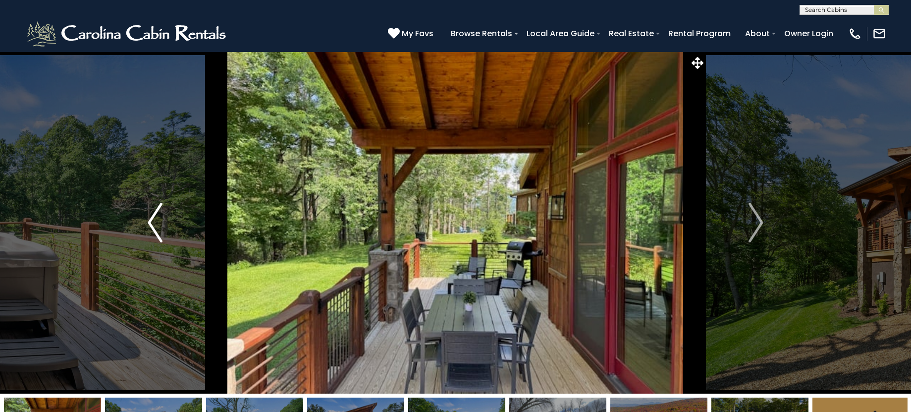
click at [149, 228] on img "Previous" at bounding box center [155, 223] width 15 height 40
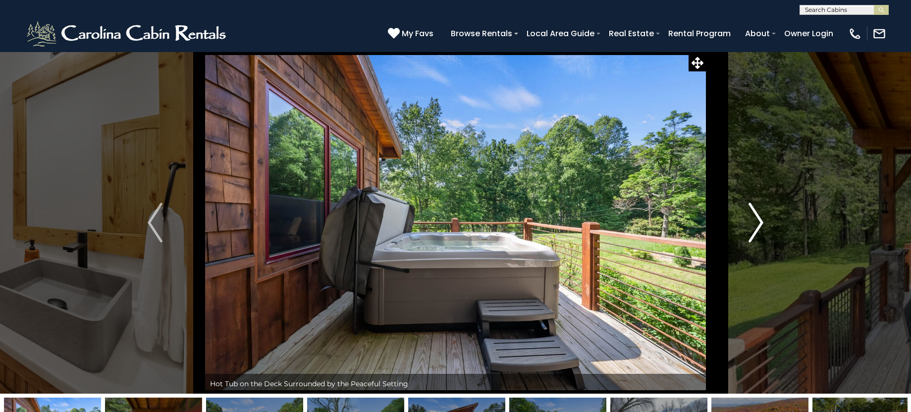
click at [752, 221] on img "Next" at bounding box center [756, 223] width 15 height 40
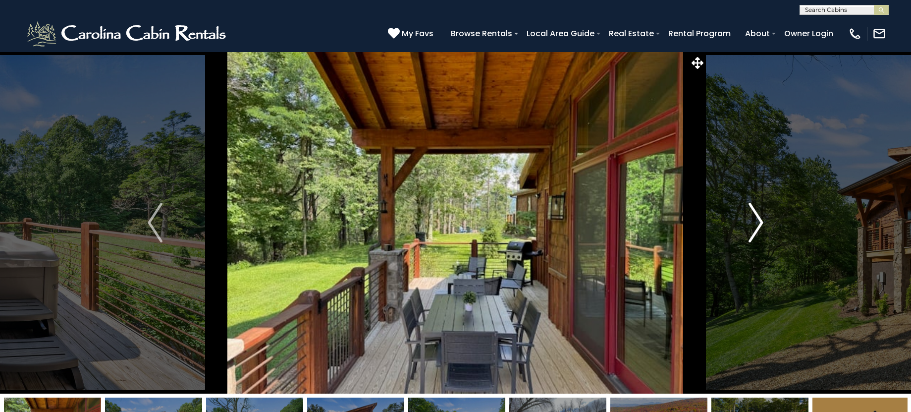
click at [752, 221] on img "Next" at bounding box center [756, 223] width 15 height 40
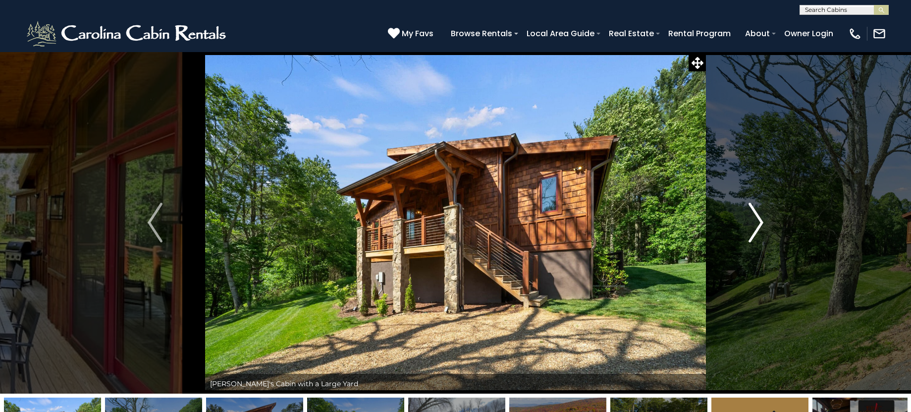
click at [752, 221] on img "Next" at bounding box center [756, 223] width 15 height 40
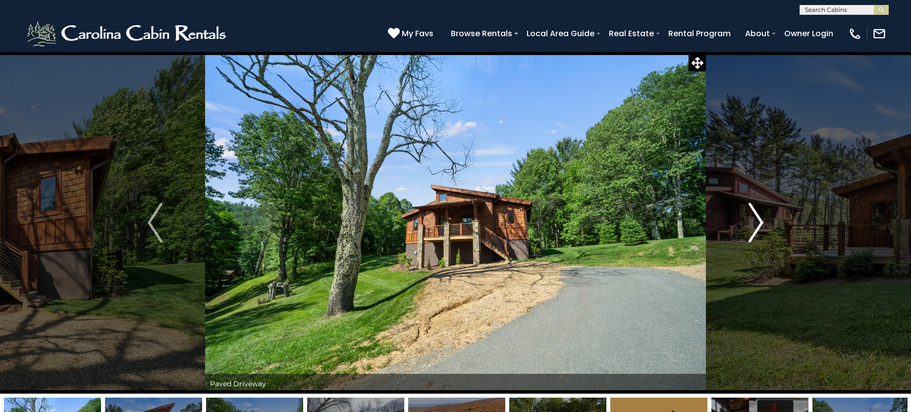
click at [752, 221] on img "Next" at bounding box center [756, 223] width 15 height 40
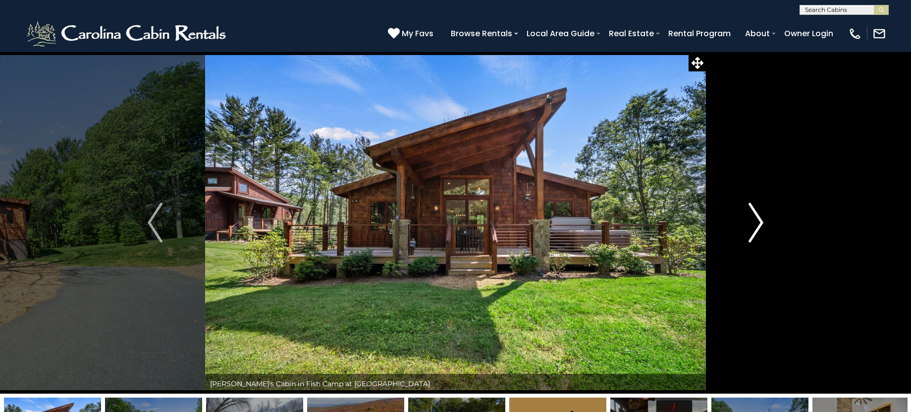
click at [752, 221] on img "Next" at bounding box center [756, 223] width 15 height 40
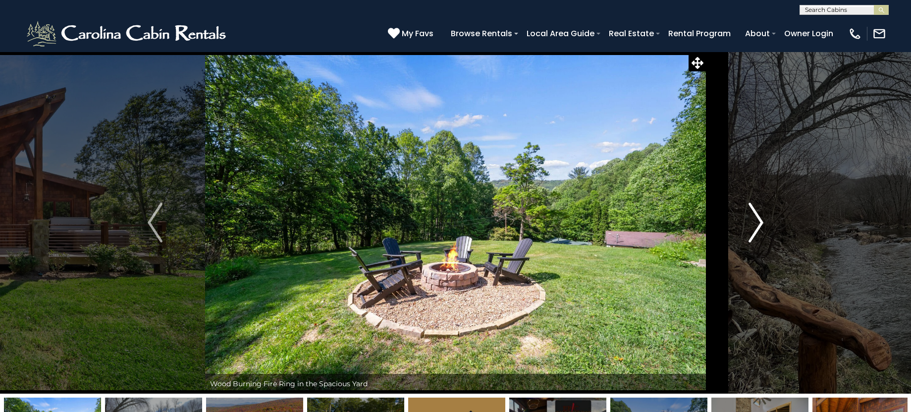
click at [752, 221] on img "Next" at bounding box center [756, 223] width 15 height 40
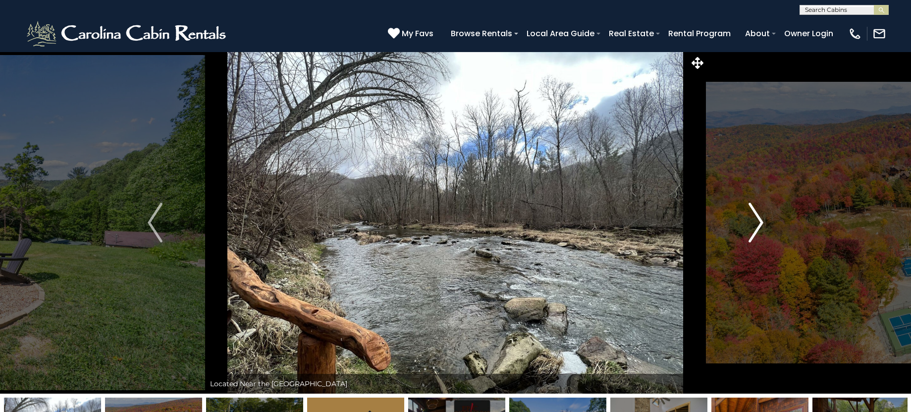
click at [761, 225] on img "Next" at bounding box center [756, 223] width 15 height 40
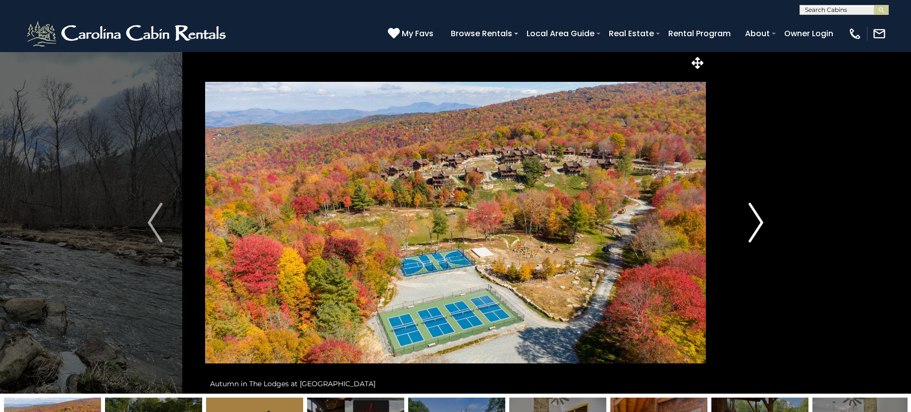
click at [761, 225] on img "Next" at bounding box center [756, 223] width 15 height 40
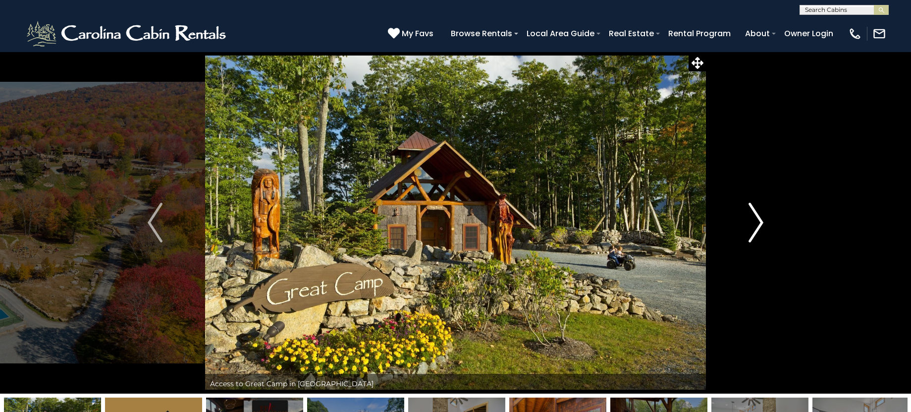
click at [761, 225] on img "Next" at bounding box center [756, 223] width 15 height 40
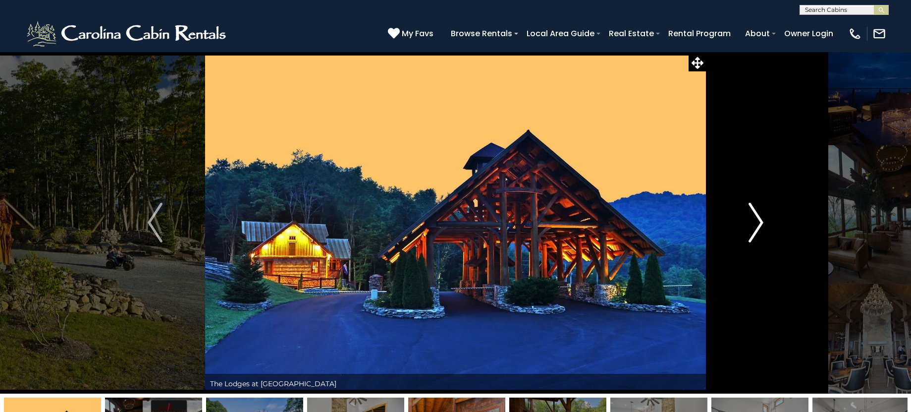
click at [761, 225] on img "Next" at bounding box center [756, 223] width 15 height 40
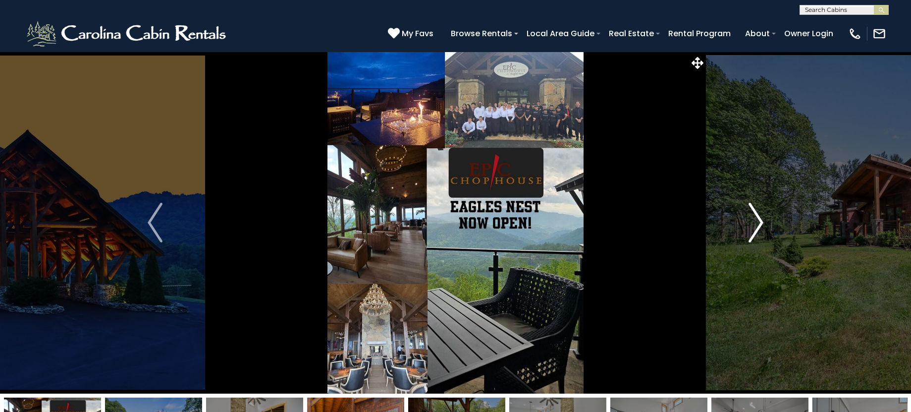
click at [761, 225] on img "Next" at bounding box center [756, 223] width 15 height 40
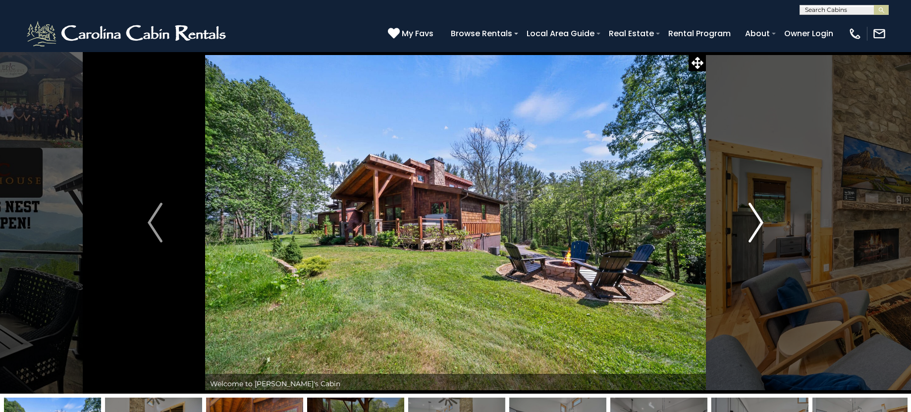
click at [761, 225] on img "Next" at bounding box center [756, 223] width 15 height 40
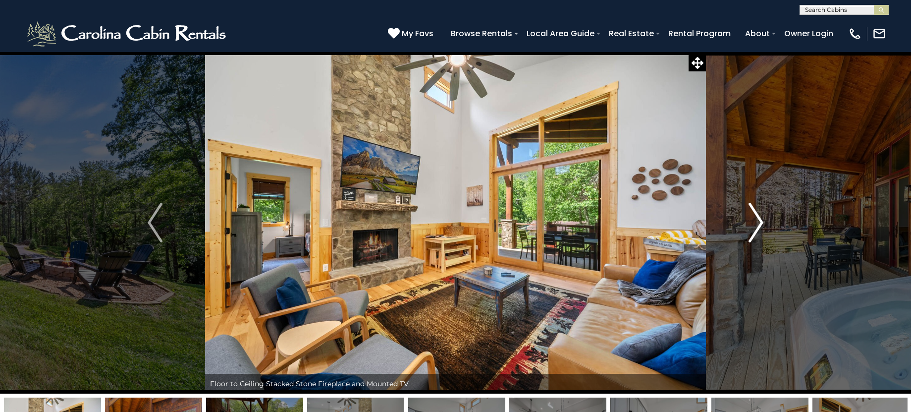
click at [761, 225] on img "Next" at bounding box center [756, 223] width 15 height 40
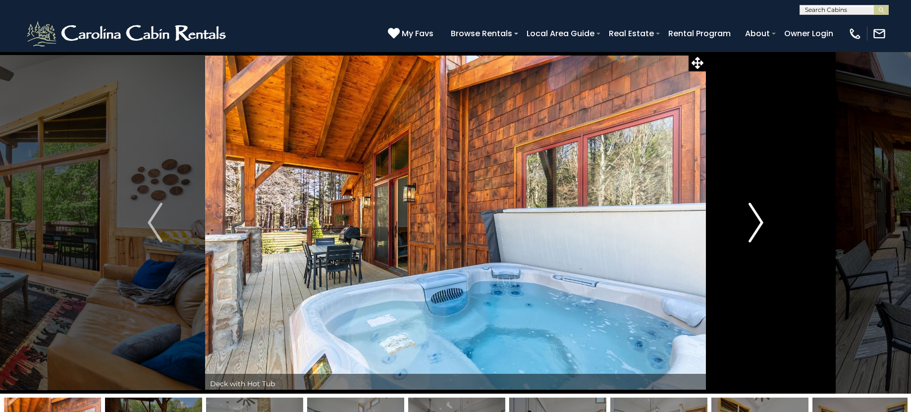
click at [761, 225] on img "Next" at bounding box center [756, 223] width 15 height 40
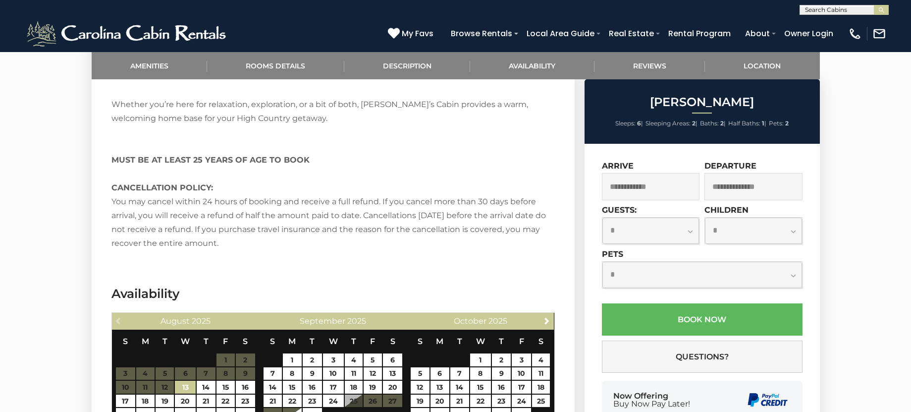
scroll to position [2180, 0]
